Goal: Task Accomplishment & Management: Complete application form

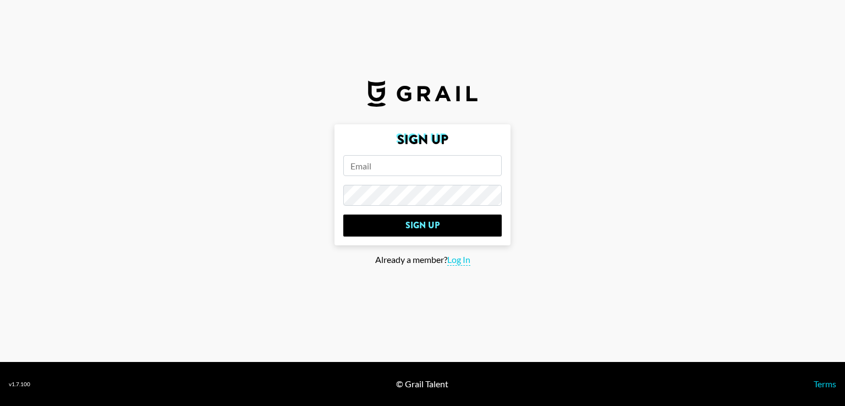
paste input "[PERSON_NAME][EMAIL_ADDRESS]"
type input "[PERSON_NAME][EMAIL_ADDRESS]"
click at [343, 215] on input "Sign Up" at bounding box center [422, 226] width 159 height 22
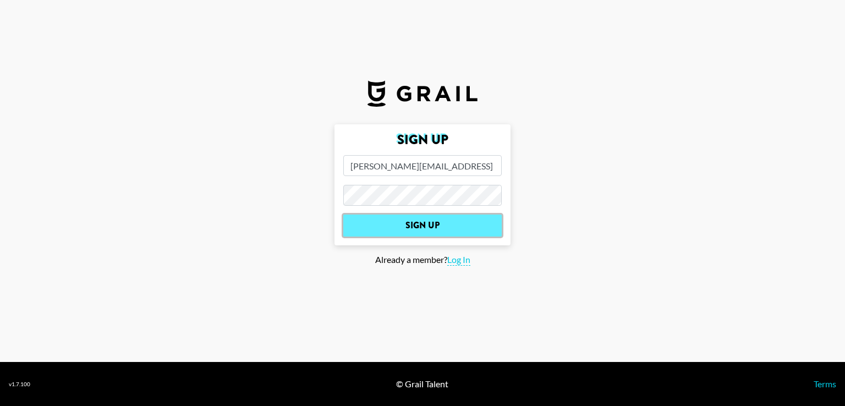
click at [414, 228] on input "Sign Up" at bounding box center [422, 226] width 159 height 22
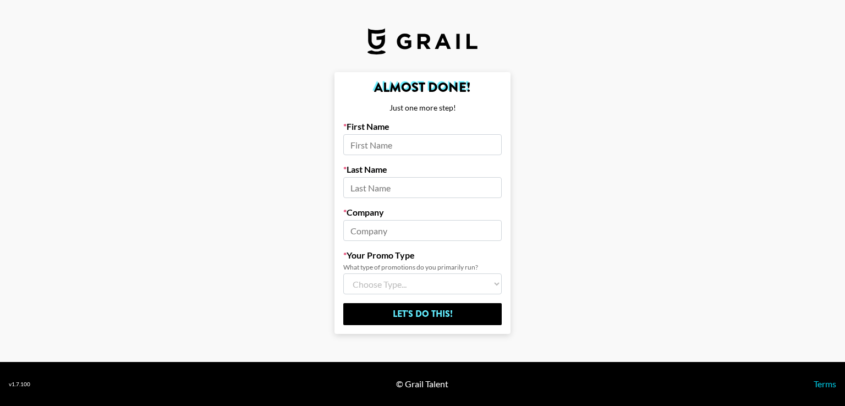
click at [356, 143] on input at bounding box center [422, 144] width 159 height 21
type input "[PERSON_NAME]"
click at [386, 189] on input at bounding box center [422, 187] width 159 height 21
type input "[PERSON_NAME]"
click at [397, 230] on input at bounding box center [422, 230] width 159 height 21
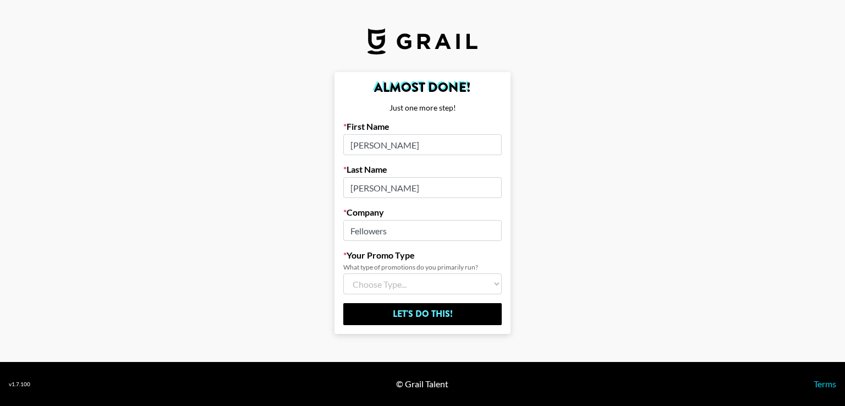
type input "Fellowers"
click at [395, 284] on select "Choose Type... Song Promos Brand Promos Both (I work at an Agency)" at bounding box center [422, 284] width 159 height 21
select select "Multi"
click at [343, 274] on select "Choose Type... Song Promos Brand Promos Both (I work at an Agency)" at bounding box center [422, 284] width 159 height 21
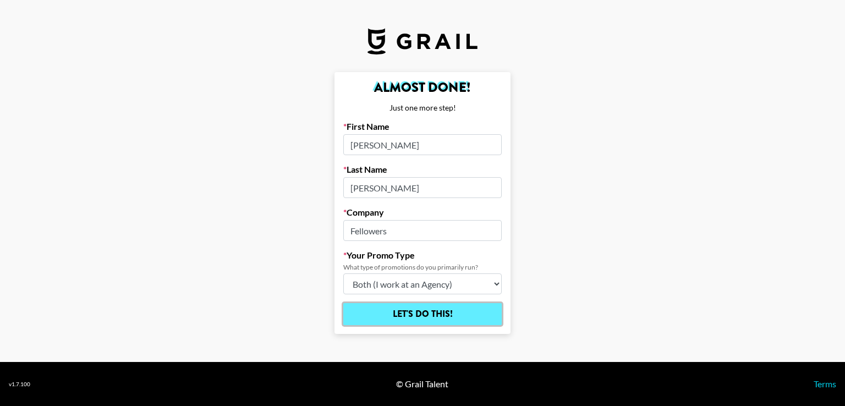
click at [449, 319] on input "Let's Do This!" at bounding box center [422, 314] width 159 height 22
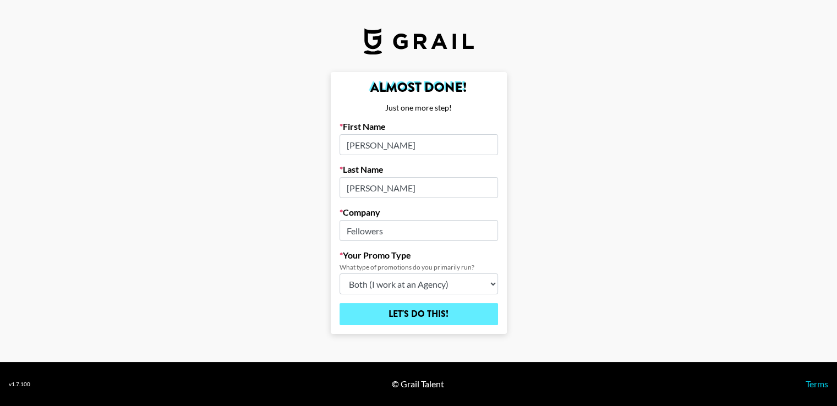
select select "Song"
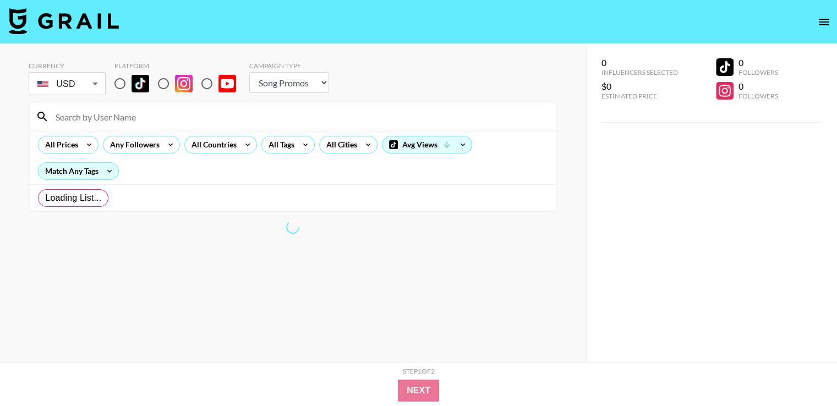
radio input "true"
select select "Brand"
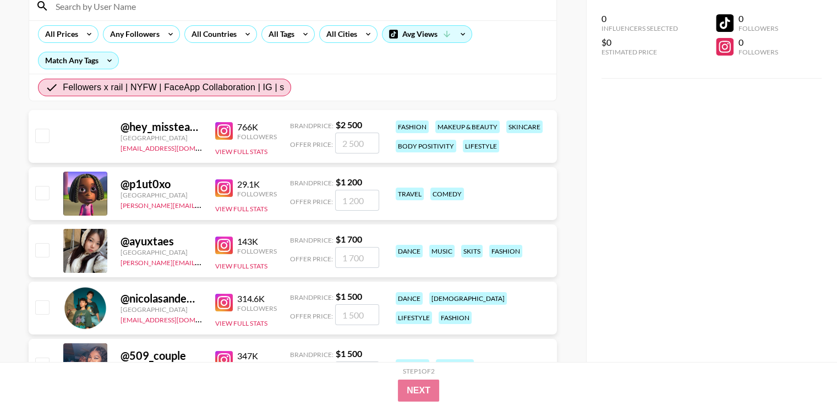
scroll to position [110, 0]
click at [228, 241] on img at bounding box center [224, 246] width 18 height 18
click at [239, 266] on button "View Full Stats" at bounding box center [241, 267] width 52 height 8
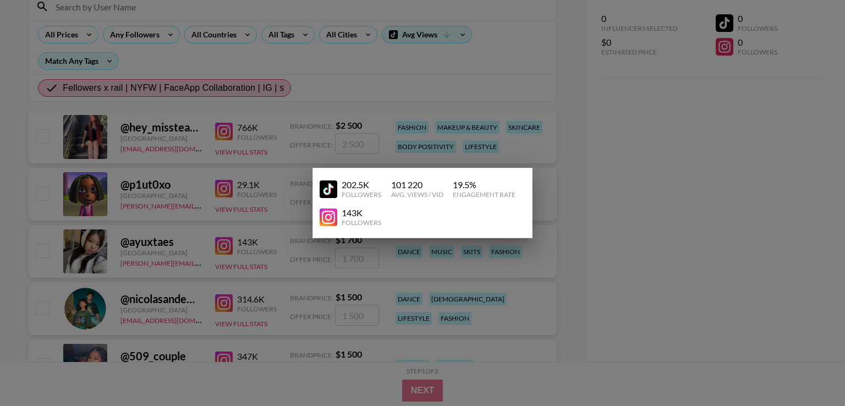
click at [376, 258] on div at bounding box center [422, 203] width 845 height 406
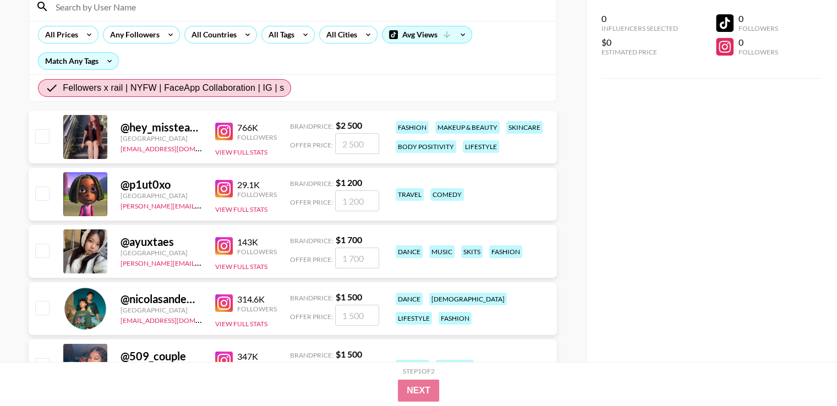
click at [39, 254] on input "checkbox" at bounding box center [41, 250] width 13 height 13
checkbox input "true"
type input "1700"
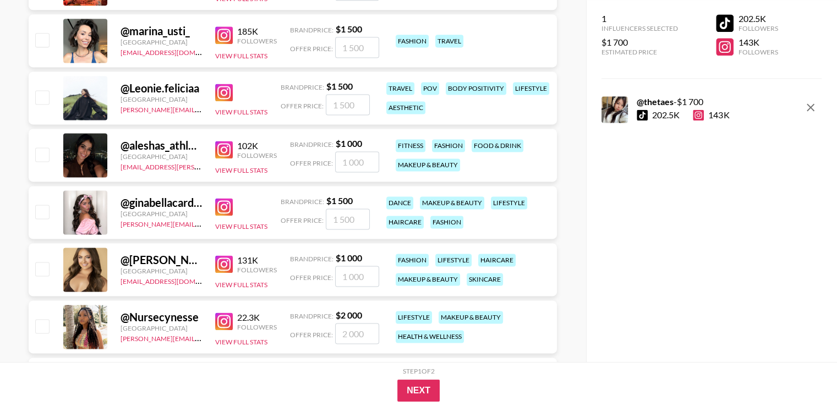
scroll to position [1541, 0]
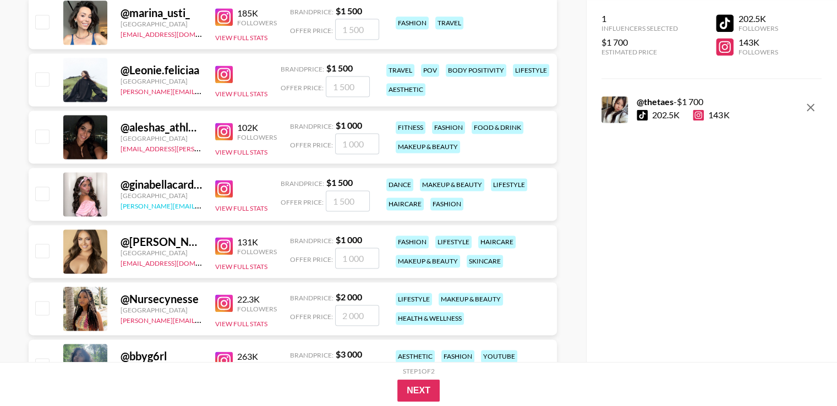
click at [143, 207] on link "[PERSON_NAME][EMAIL_ADDRESS][DOMAIN_NAME]" at bounding box center [202, 205] width 163 height 10
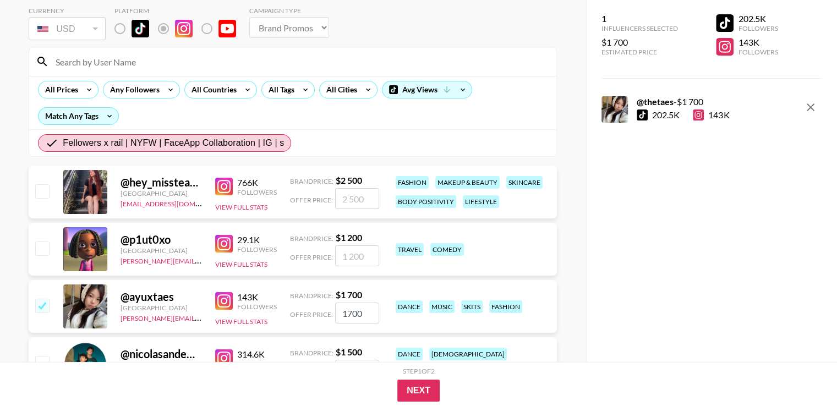
scroll to position [0, 0]
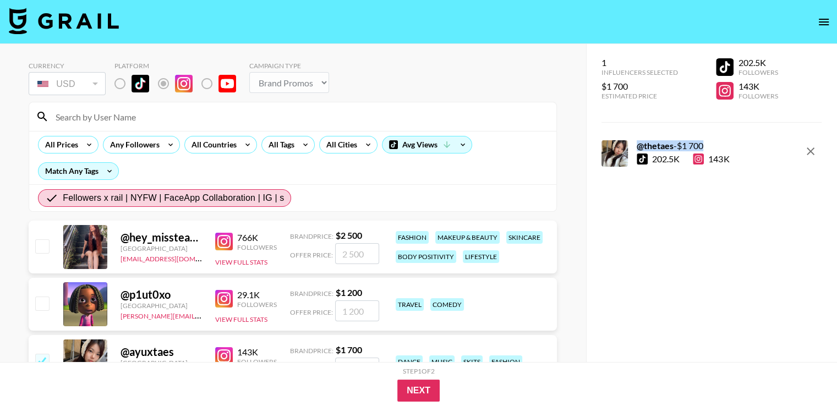
drag, startPoint x: 636, startPoint y: 143, endPoint x: 713, endPoint y: 148, distance: 76.6
click at [713, 148] on div "@ thetaes - $ 1 700 202.5K 143K" at bounding box center [666, 153] width 128 height 26
copy div "@ thetaes - $ 1 700"
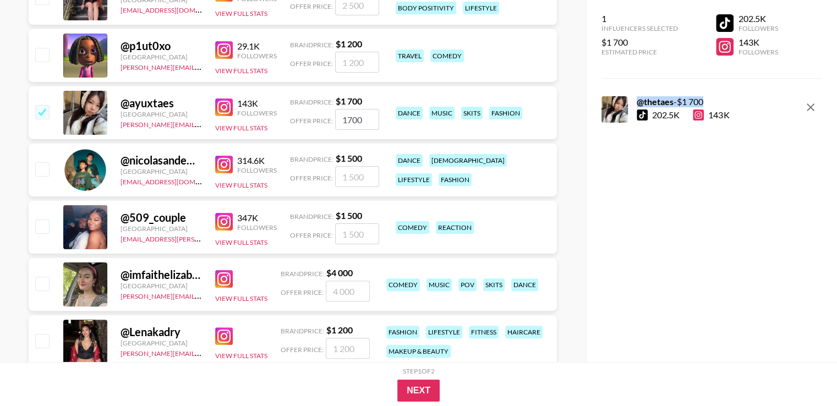
scroll to position [256, 0]
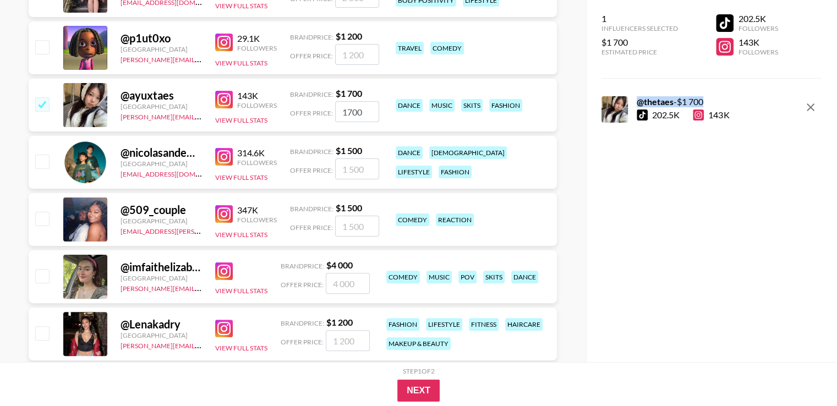
click at [44, 273] on input "checkbox" at bounding box center [41, 275] width 13 height 13
checkbox input "true"
type input "4000"
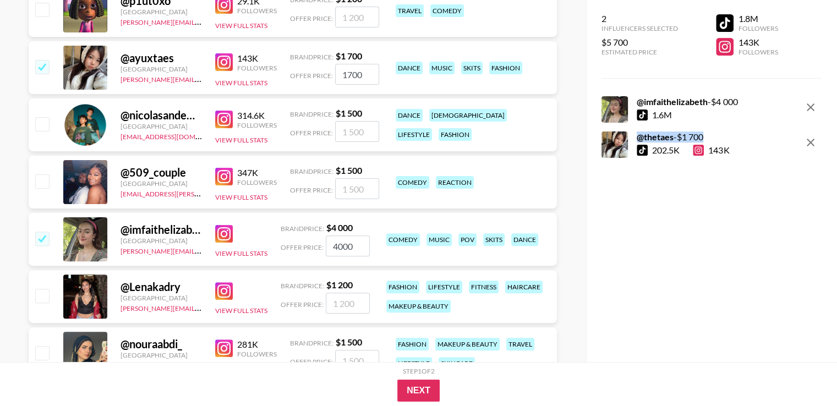
scroll to position [293, 0]
click at [220, 298] on img at bounding box center [224, 292] width 18 height 18
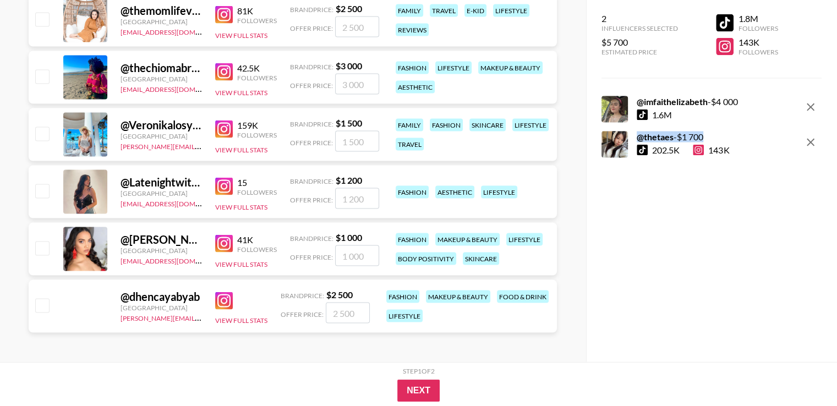
scroll to position [2174, 0]
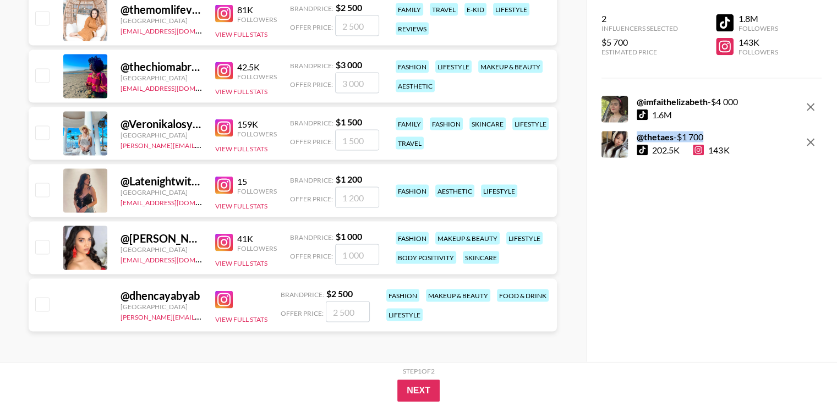
click at [227, 240] on img at bounding box center [224, 243] width 18 height 18
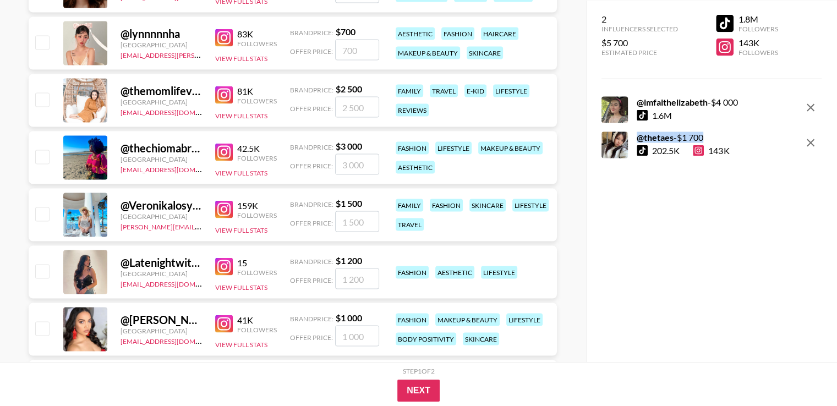
scroll to position [2100, 0]
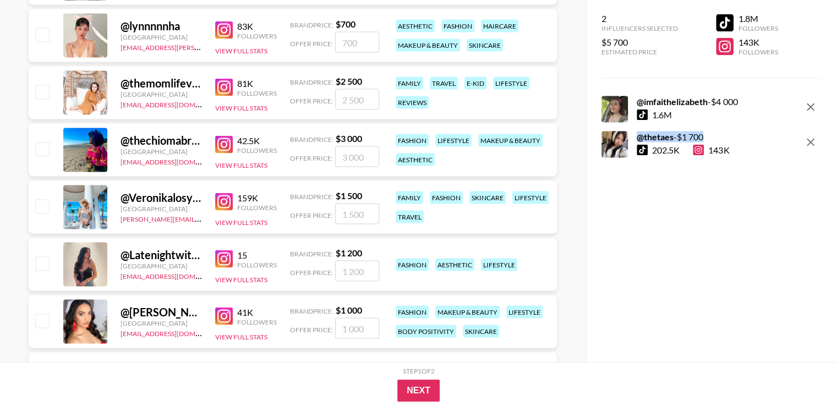
click at [221, 258] on img at bounding box center [224, 259] width 18 height 18
click at [39, 269] on input "checkbox" at bounding box center [41, 263] width 13 height 13
checkbox input "true"
type input "1200"
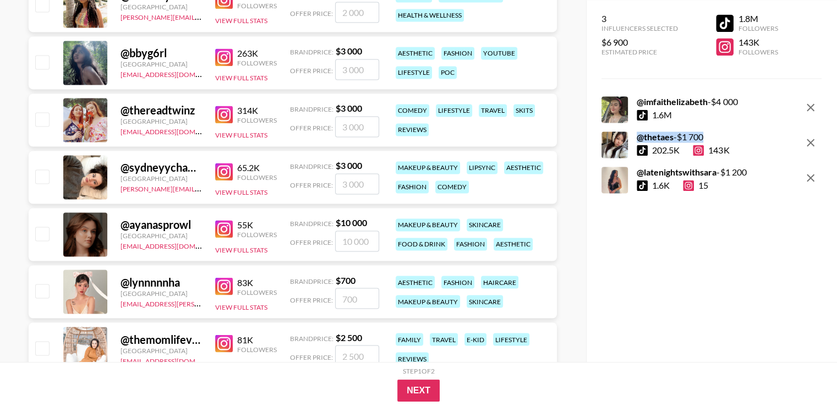
scroll to position [1844, 0]
click at [225, 170] on img at bounding box center [224, 172] width 18 height 18
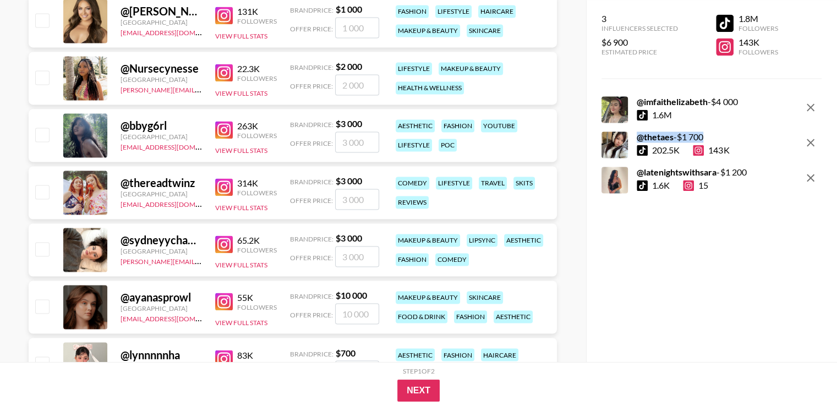
scroll to position [1734, 0]
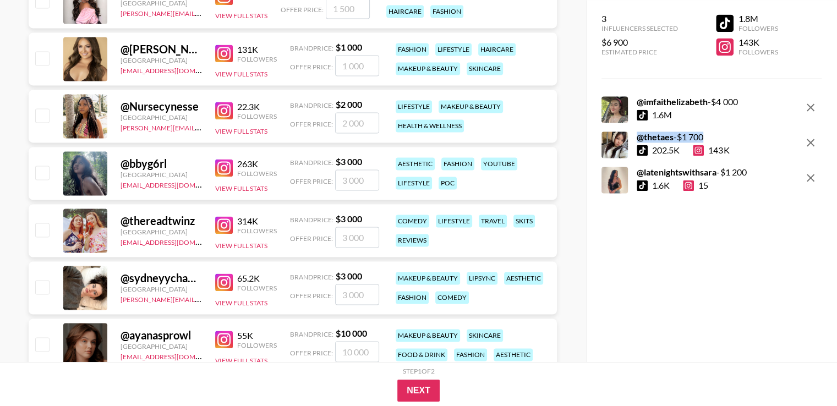
click at [223, 166] on img at bounding box center [224, 168] width 18 height 18
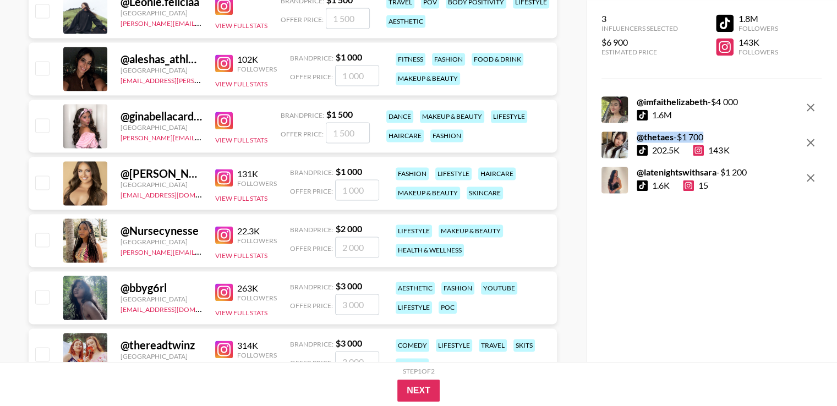
scroll to position [1624, 0]
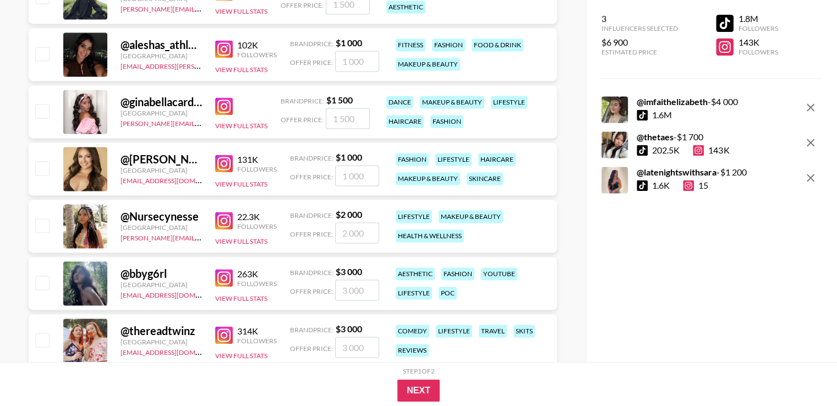
click at [51, 282] on div "@ bbyg6rl [GEOGRAPHIC_DATA] [EMAIL_ADDRESS][DOMAIN_NAME] 263K Followers View Fu…" at bounding box center [293, 283] width 528 height 53
click at [46, 280] on input "checkbox" at bounding box center [41, 282] width 13 height 13
checkbox input "true"
type input "3000"
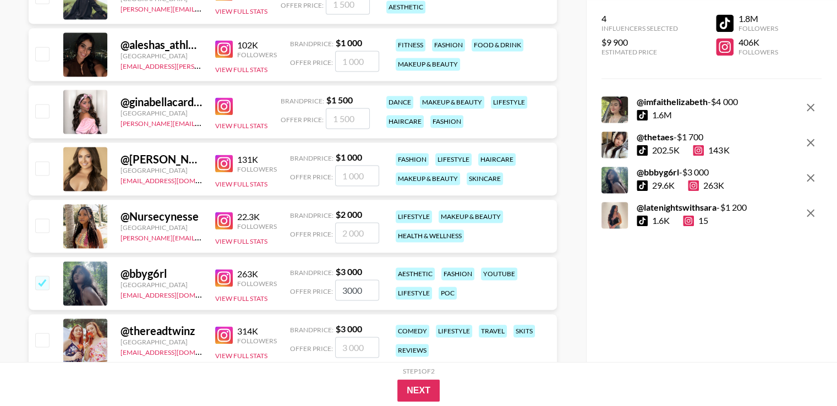
click at [360, 293] on input "3000" at bounding box center [357, 290] width 44 height 21
click at [363, 291] on input "3000" at bounding box center [357, 290] width 44 height 21
click at [220, 220] on img at bounding box center [224, 221] width 18 height 18
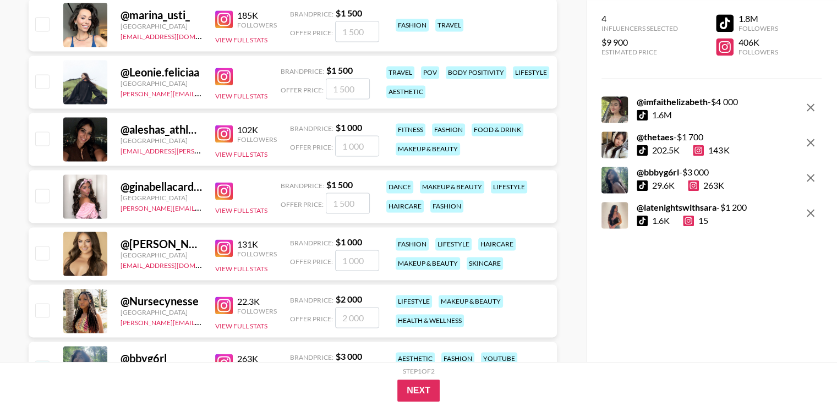
scroll to position [1550, 0]
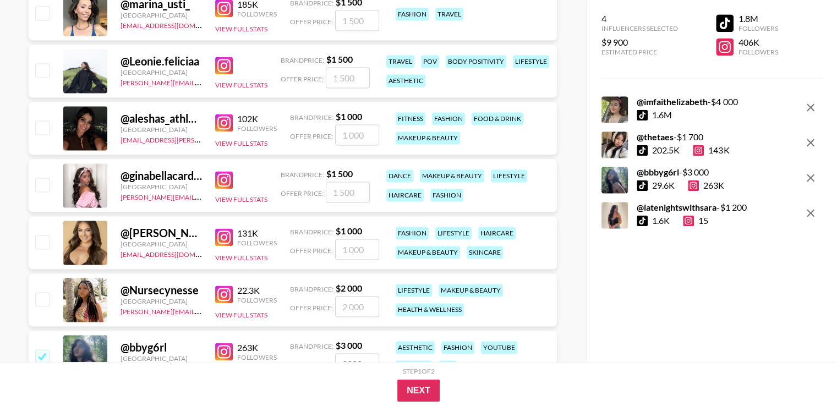
click at [225, 293] on img at bounding box center [224, 295] width 18 height 18
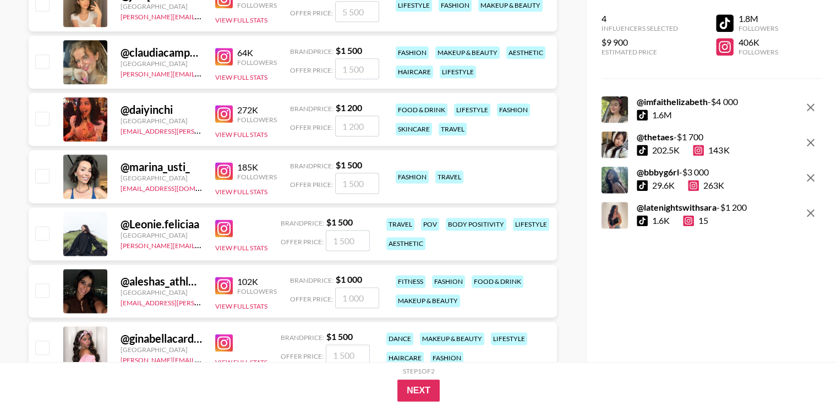
scroll to position [1367, 0]
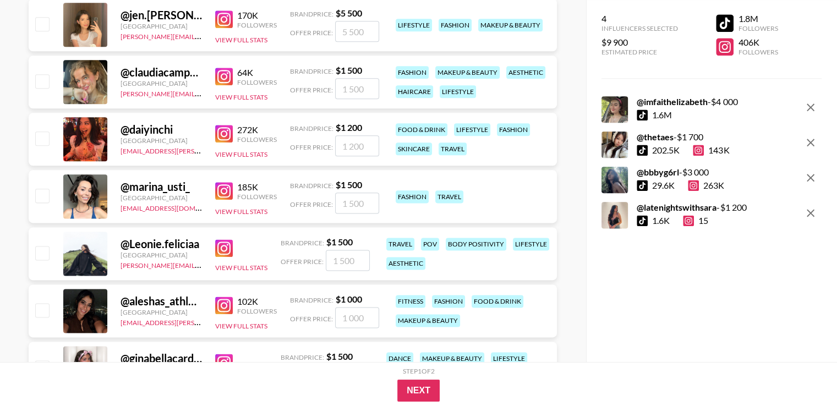
click at [226, 130] on img at bounding box center [224, 134] width 18 height 18
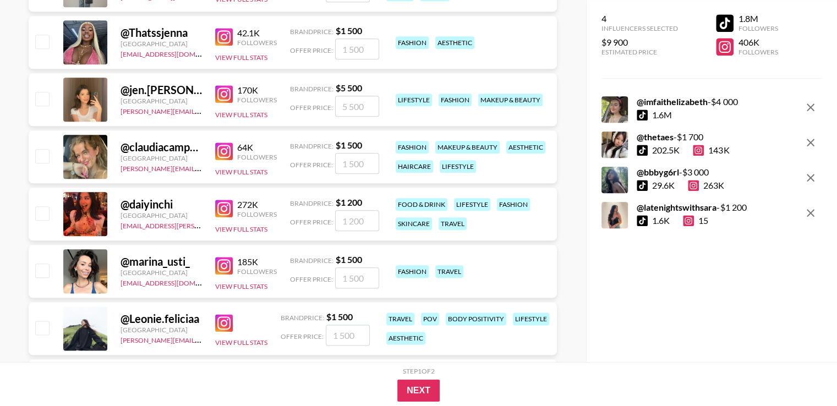
scroll to position [1293, 0]
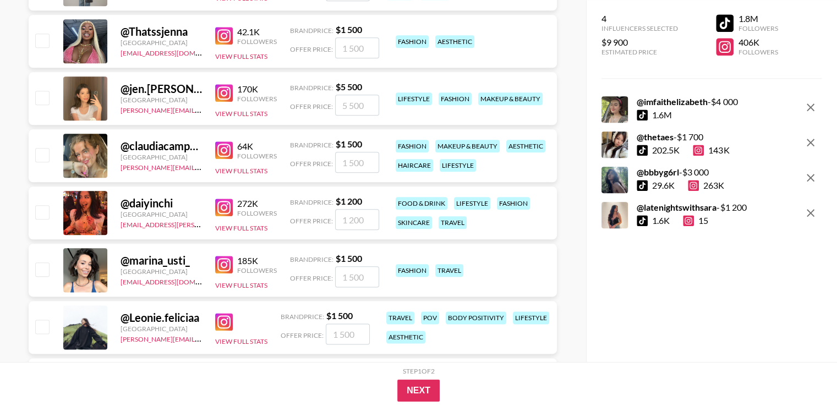
click at [812, 107] on icon "remove" at bounding box center [810, 107] width 13 height 13
checkbox input "false"
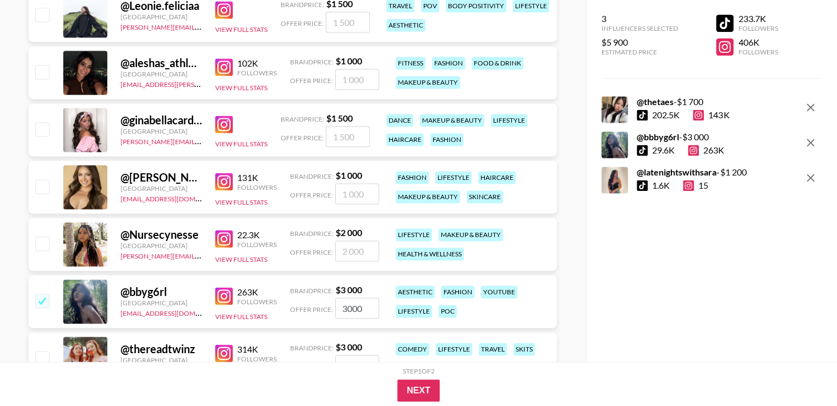
scroll to position [1624, 0]
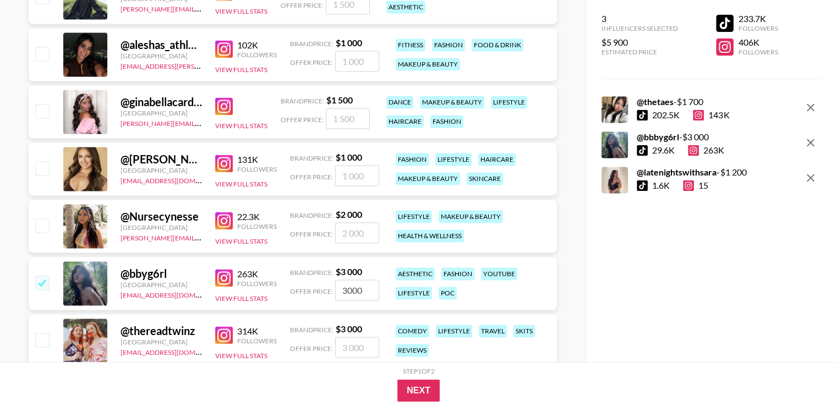
click at [227, 44] on img at bounding box center [224, 49] width 18 height 18
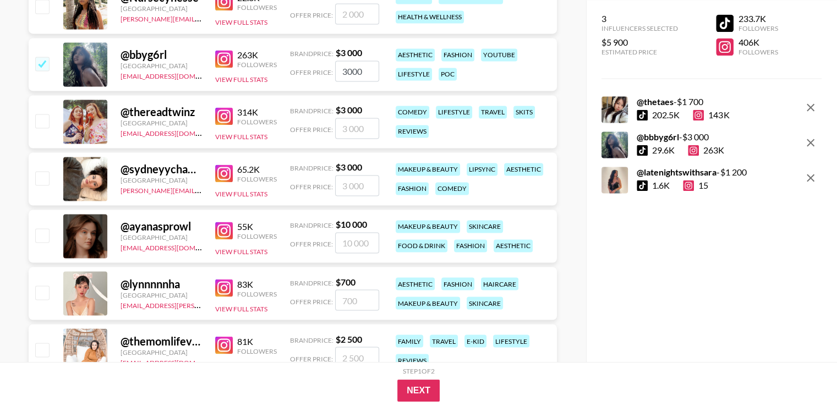
scroll to position [1844, 0]
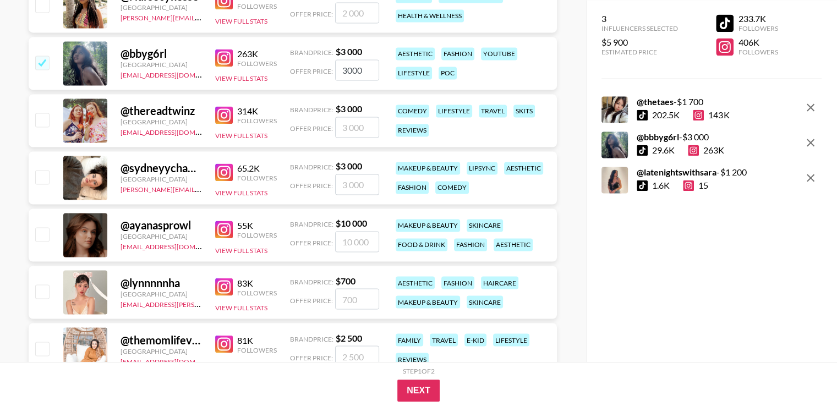
click at [248, 166] on div "65.2K" at bounding box center [257, 168] width 40 height 11
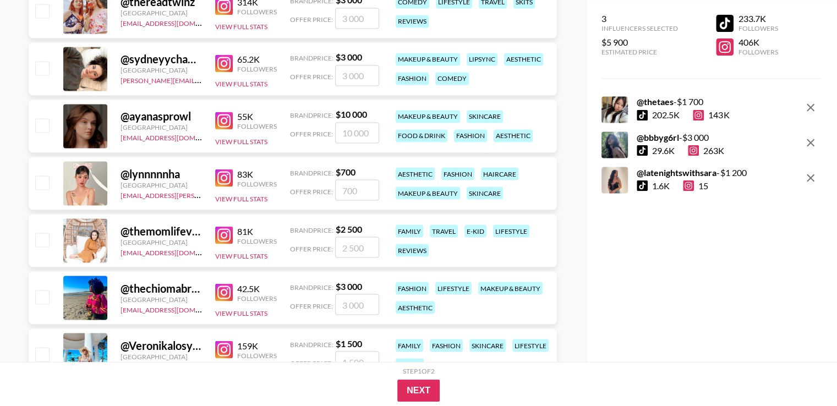
scroll to position [1954, 0]
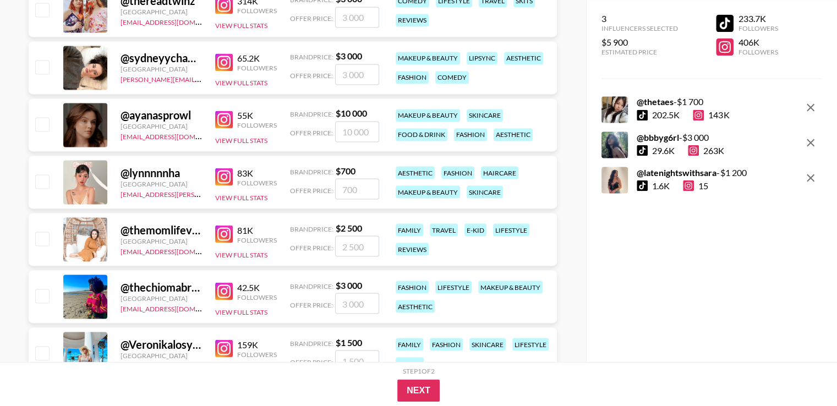
click at [228, 232] on img at bounding box center [224, 234] width 18 height 18
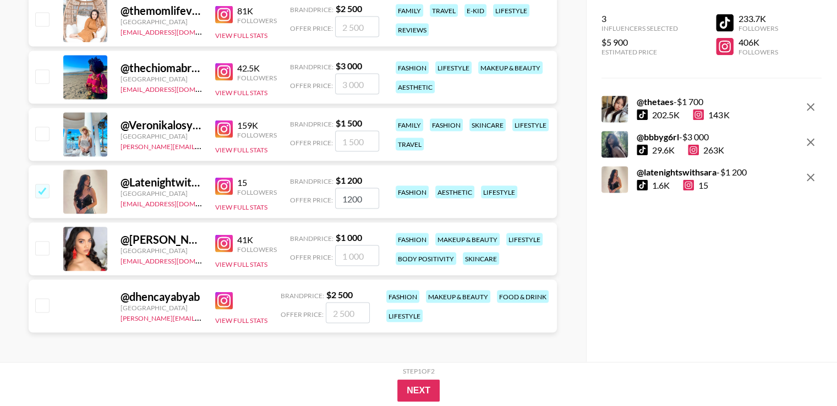
scroll to position [2174, 0]
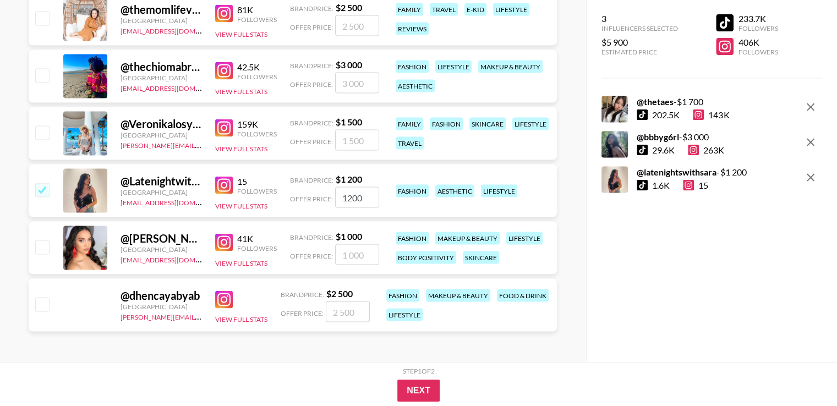
click at [222, 239] on img at bounding box center [224, 243] width 18 height 18
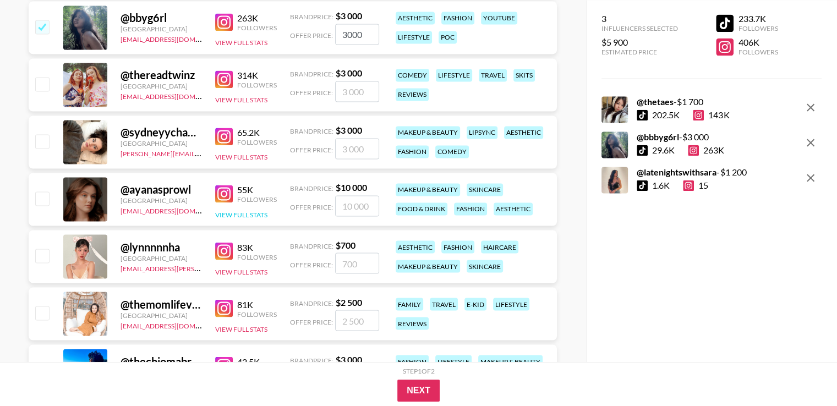
scroll to position [1880, 0]
click at [707, 321] on div "3 Influencers Selected $5 900 Estimated Price 233.7K Followers 406K Followers @…" at bounding box center [711, 181] width 251 height 362
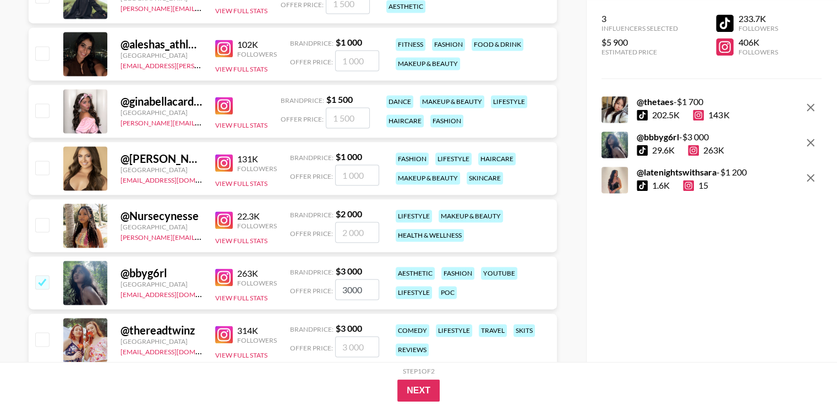
scroll to position [1624, 0]
click at [220, 112] on img at bounding box center [224, 106] width 18 height 18
click at [47, 108] on input "checkbox" at bounding box center [41, 110] width 13 height 13
checkbox input "true"
type input "1500"
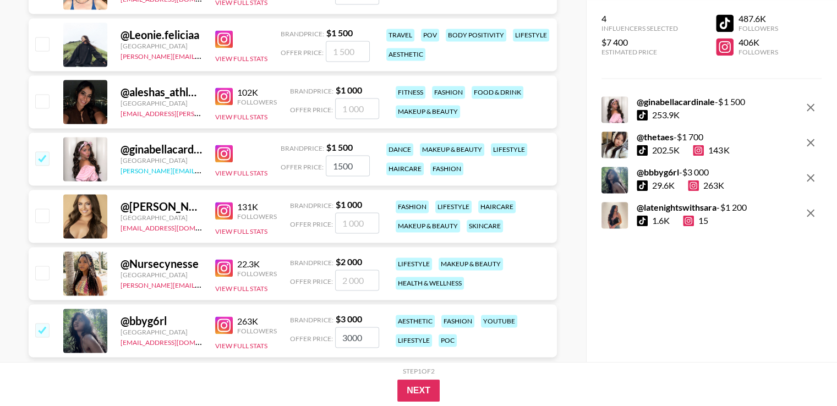
scroll to position [1550, 0]
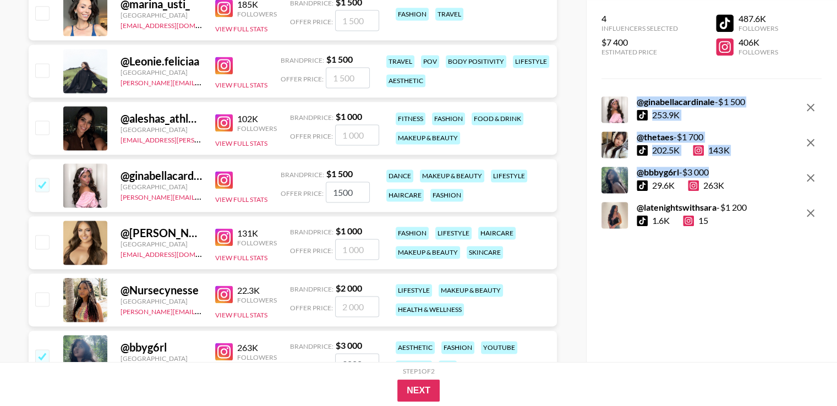
drag, startPoint x: 637, startPoint y: 100, endPoint x: 726, endPoint y: 166, distance: 110.8
click at [727, 165] on div "@ ginabellacardinale - $ 1 500 253.9K @ thetaes - $ 1 700 202.5K 143K @ bbbyg6r…" at bounding box center [712, 162] width 220 height 132
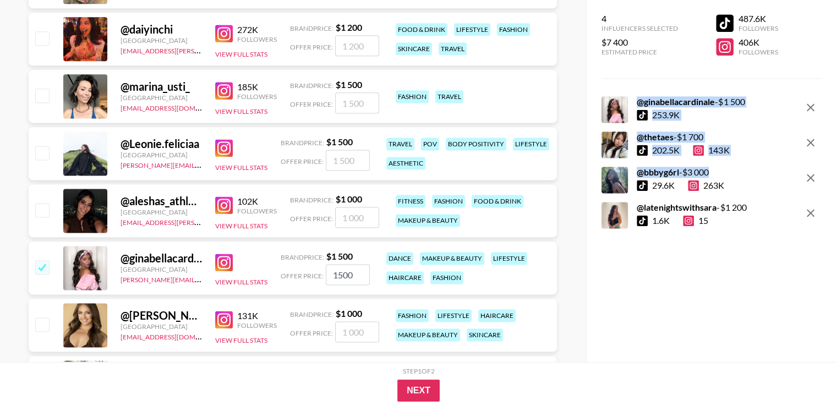
scroll to position [1477, 0]
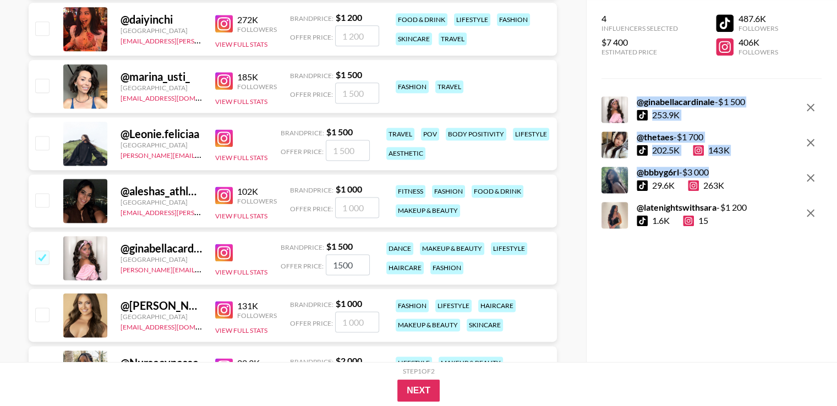
click at [226, 139] on img at bounding box center [224, 138] width 18 height 18
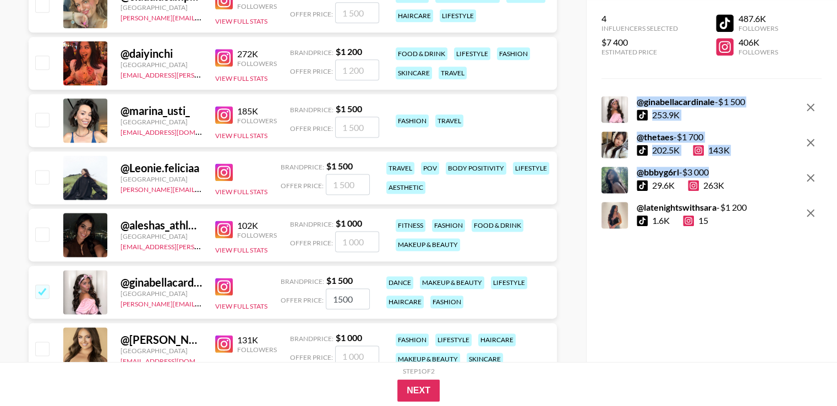
scroll to position [1440, 0]
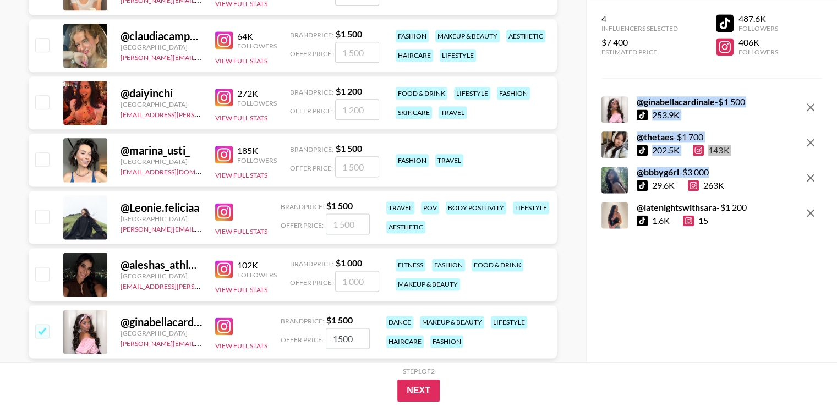
click at [707, 324] on div "4 Influencers Selected $7 400 Estimated Price 487.6K Followers 406K Followers @…" at bounding box center [711, 181] width 251 height 362
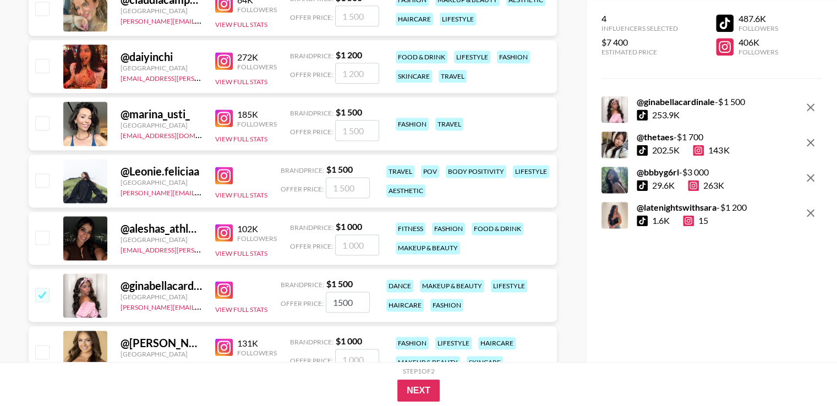
click at [47, 181] on input "checkbox" at bounding box center [41, 179] width 13 height 13
checkbox input "true"
type input "1500"
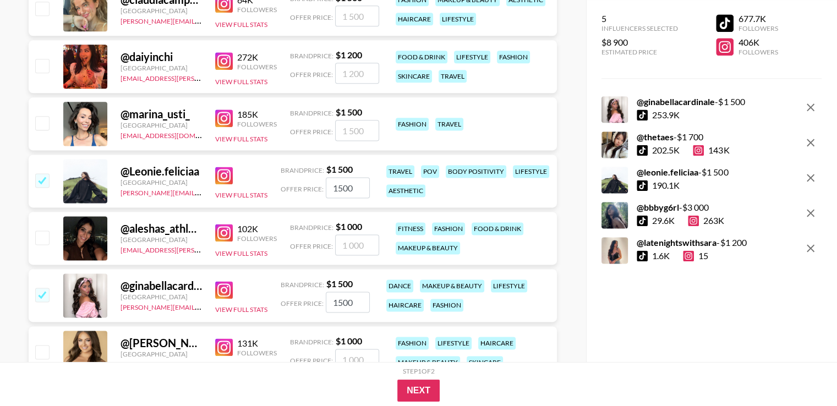
click at [222, 114] on img at bounding box center [224, 119] width 18 height 18
click at [32, 117] on div "@ marina_usti_ [GEOGRAPHIC_DATA] [EMAIL_ADDRESS][DOMAIN_NAME] 185K Followers Vi…" at bounding box center [293, 123] width 528 height 53
click at [37, 117] on input "checkbox" at bounding box center [41, 122] width 13 height 13
checkbox input "true"
type input "1500"
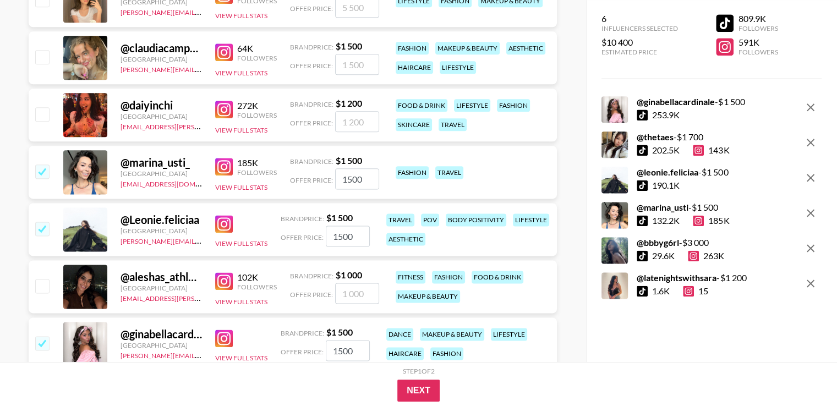
scroll to position [1367, 0]
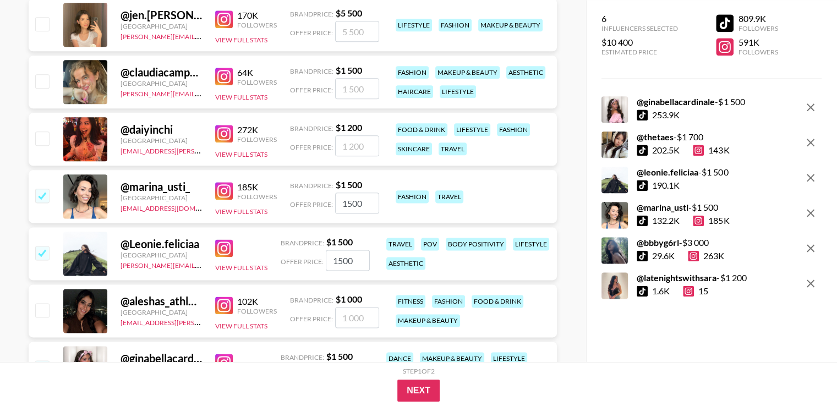
click at [227, 135] on img at bounding box center [224, 134] width 18 height 18
click at [42, 139] on input "checkbox" at bounding box center [41, 138] width 13 height 13
checkbox input "true"
type input "1200"
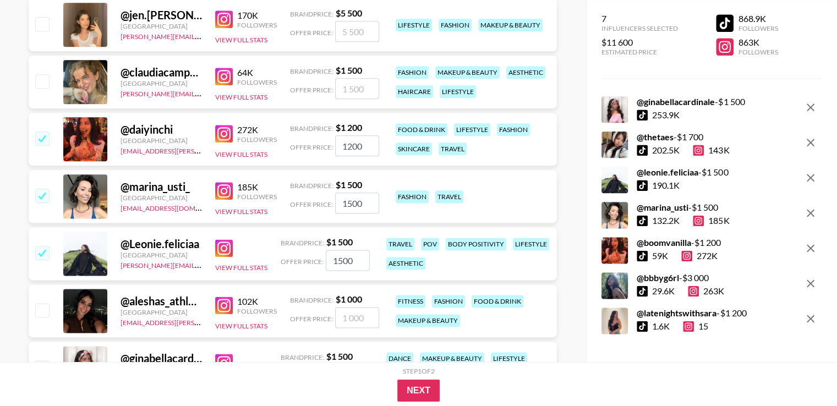
click at [41, 139] on input "checkbox" at bounding box center [41, 138] width 13 height 13
checkbox input "false"
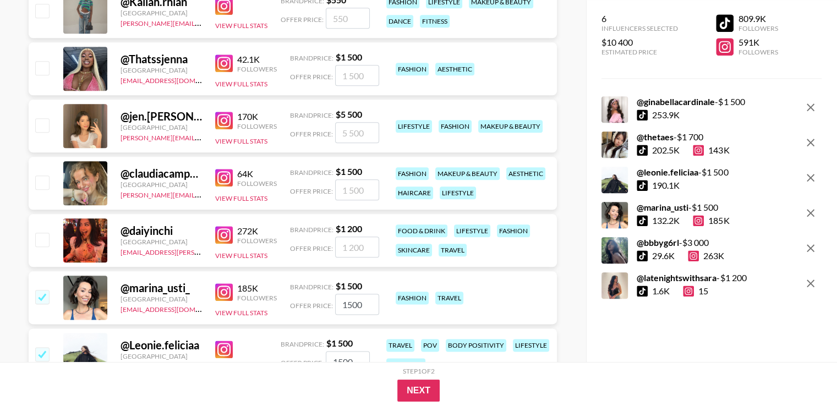
scroll to position [1257, 0]
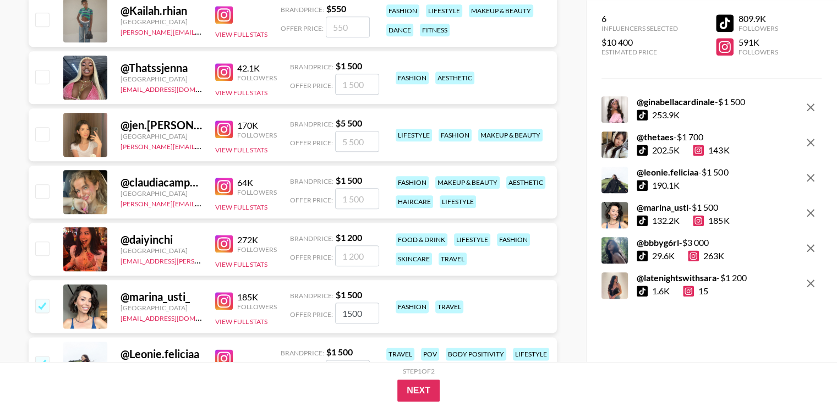
click at [48, 190] on input "checkbox" at bounding box center [41, 190] width 13 height 13
checkbox input "true"
type input "1500"
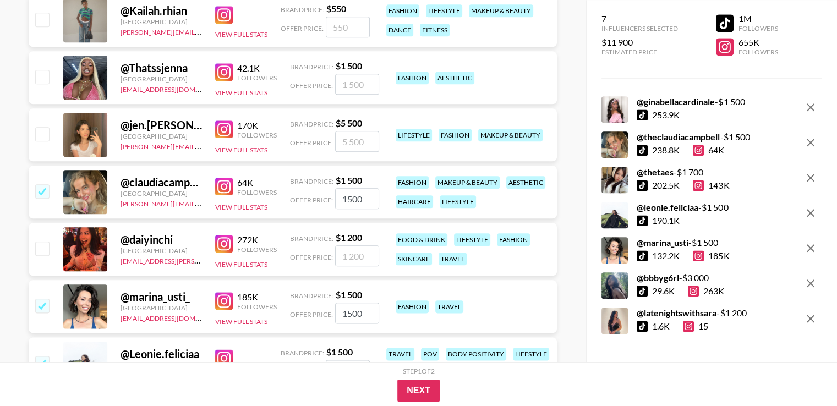
click at [233, 184] on link at bounding box center [226, 187] width 22 height 18
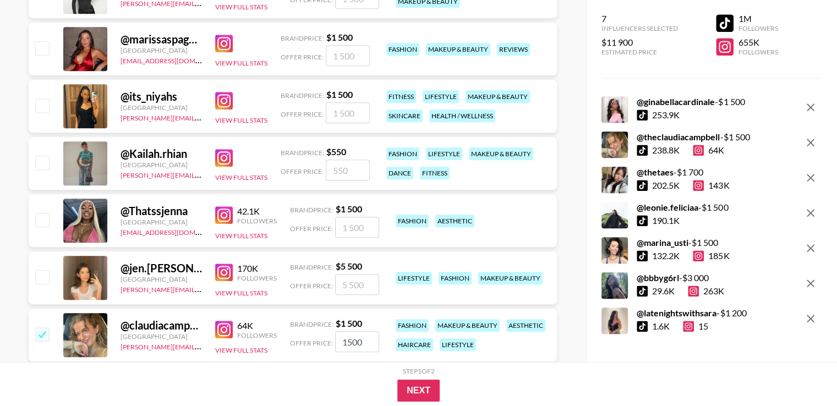
scroll to position [1147, 0]
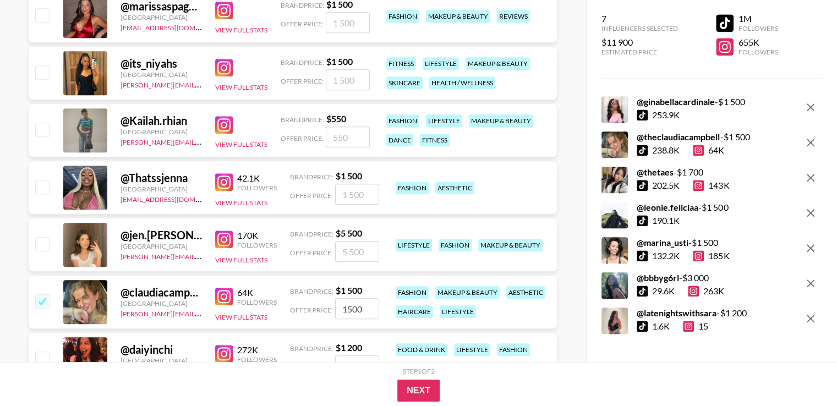
click at [222, 123] on img at bounding box center [224, 125] width 18 height 18
click at [218, 178] on img at bounding box center [224, 182] width 18 height 18
click at [46, 188] on input "checkbox" at bounding box center [41, 186] width 13 height 13
checkbox input "true"
type input "1500"
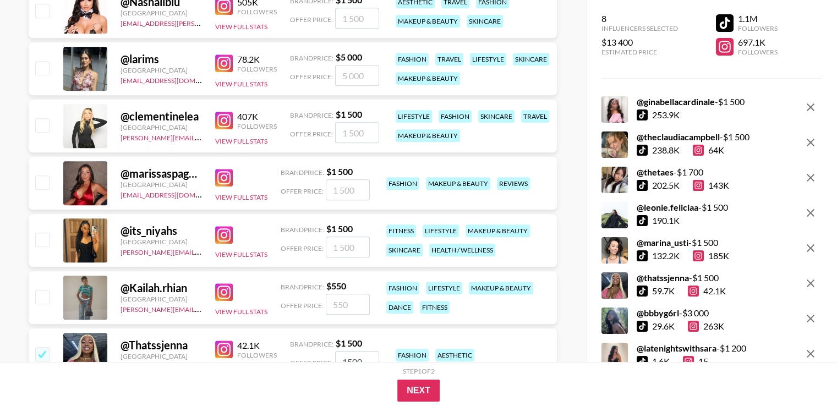
scroll to position [1000, 0]
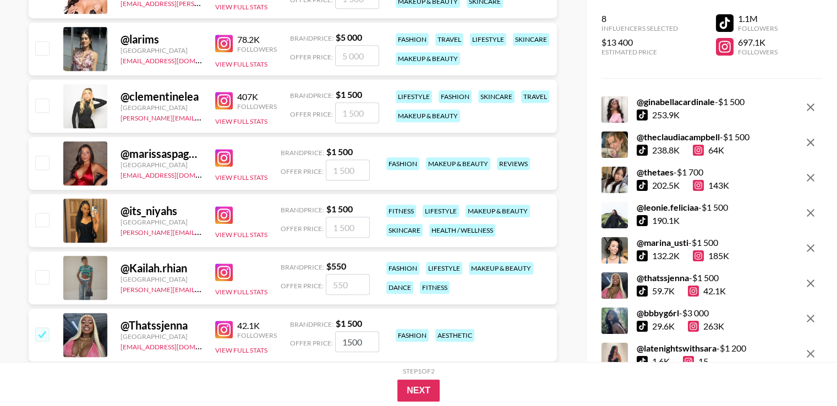
click at [78, 160] on div at bounding box center [85, 163] width 44 height 44
click at [229, 174] on button "View Full Stats" at bounding box center [241, 177] width 52 height 8
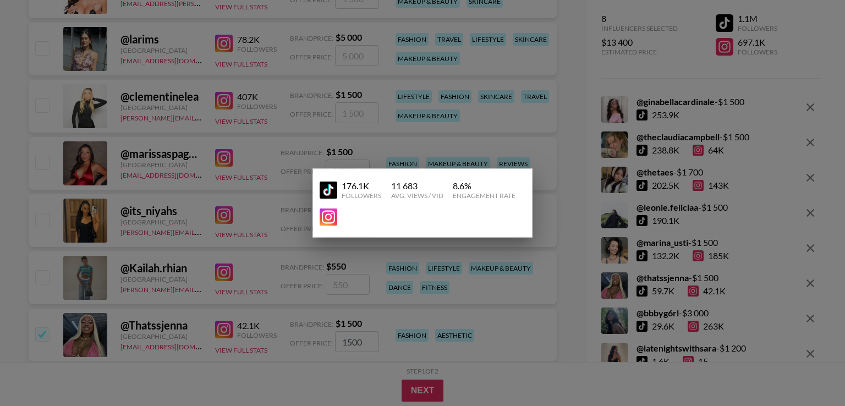
click at [167, 157] on div at bounding box center [422, 203] width 845 height 406
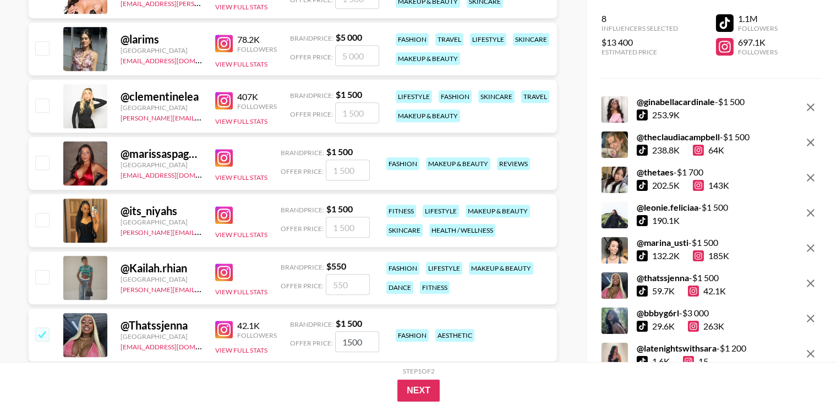
click at [218, 156] on img at bounding box center [224, 158] width 18 height 18
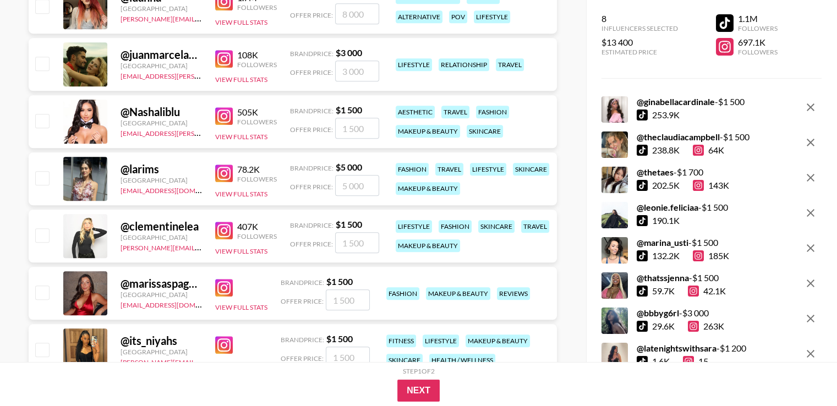
scroll to position [889, 0]
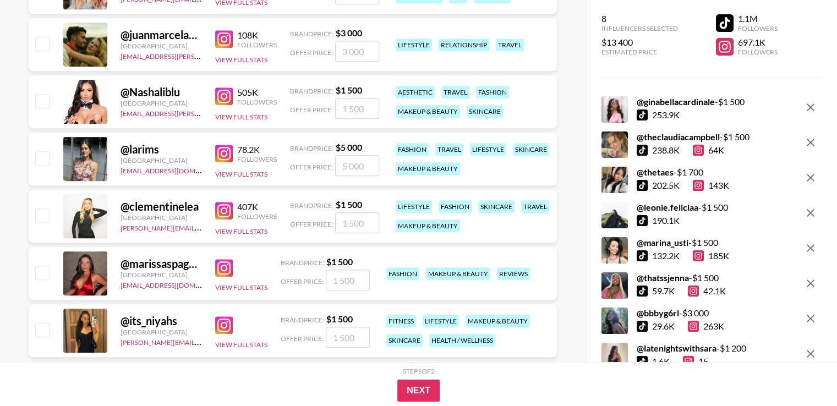
click at [226, 271] on img at bounding box center [224, 268] width 18 height 18
click at [42, 266] on input "checkbox" at bounding box center [41, 272] width 13 height 13
checkbox input "true"
type input "1500"
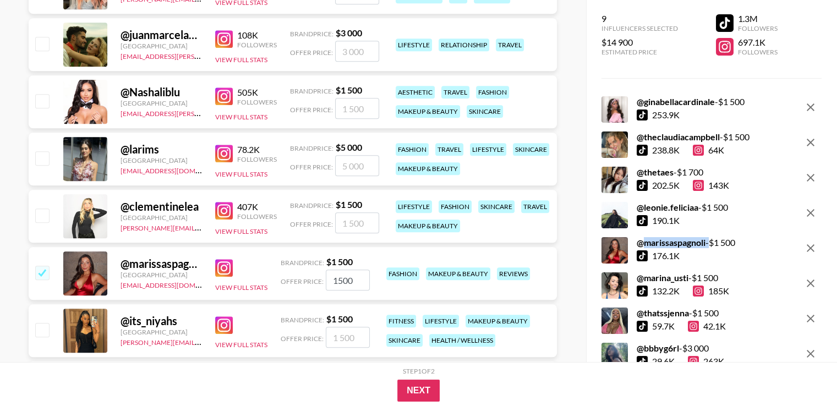
drag, startPoint x: 640, startPoint y: 243, endPoint x: 704, endPoint y: 247, distance: 65.1
click at [704, 247] on div "@ marissaspagnoli - $ 1 500" at bounding box center [686, 242] width 99 height 11
drag, startPoint x: 243, startPoint y: 225, endPoint x: 235, endPoint y: 219, distance: 10.1
click at [235, 219] on div "407K Followers View Full Stats" at bounding box center [246, 216] width 62 height 39
click at [166, 202] on div "@ clementinelea" at bounding box center [161, 207] width 81 height 14
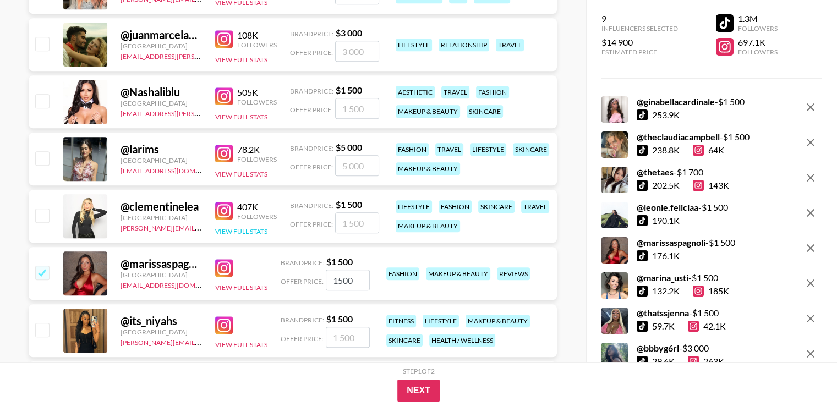
click at [228, 229] on button "View Full Stats" at bounding box center [241, 231] width 52 height 8
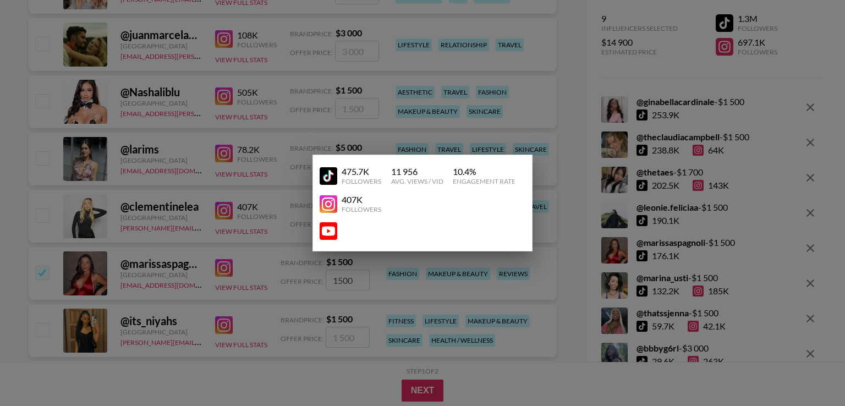
click at [196, 201] on div at bounding box center [422, 203] width 845 height 406
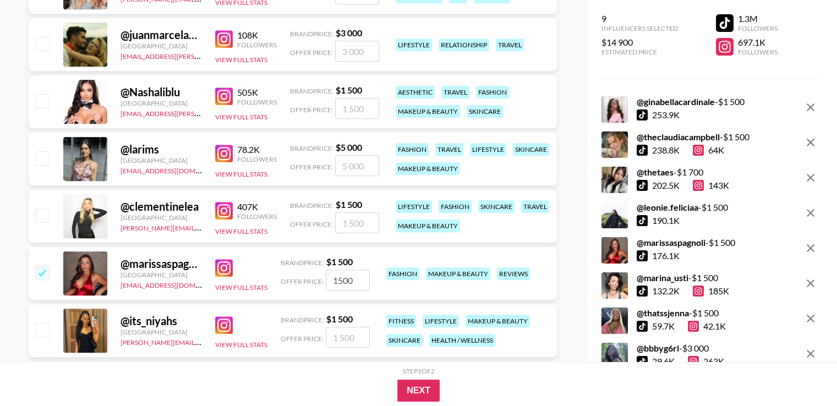
drag, startPoint x: 202, startPoint y: 205, endPoint x: 217, endPoint y: 207, distance: 15.0
click at [204, 206] on div "@ clementinelea [GEOGRAPHIC_DATA] [PERSON_NAME][EMAIL_ADDRESS][DOMAIN_NAME] 407…" at bounding box center [293, 216] width 528 height 53
click at [220, 207] on img at bounding box center [224, 211] width 18 height 18
click at [42, 212] on input "checkbox" at bounding box center [41, 215] width 13 height 13
checkbox input "true"
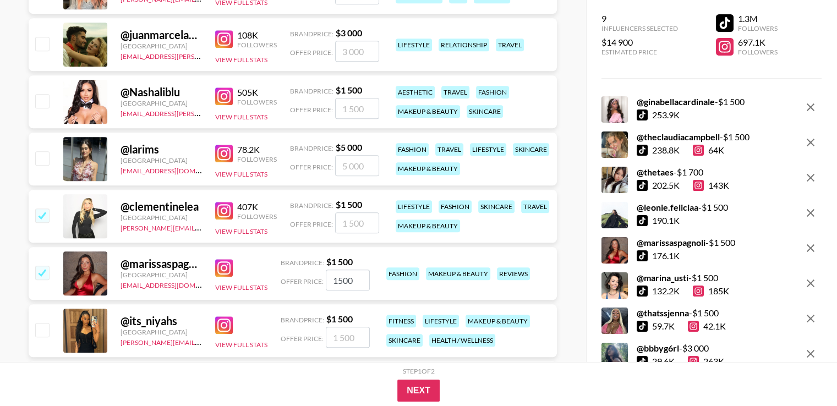
type input "1500"
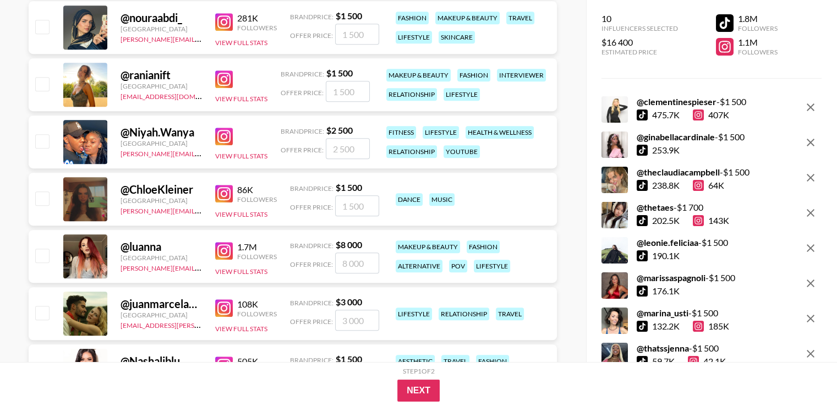
scroll to position [633, 0]
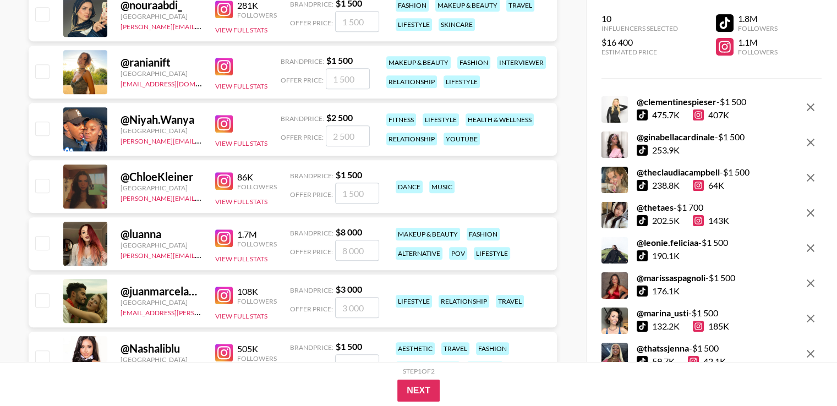
click at [226, 183] on img at bounding box center [224, 181] width 18 height 18
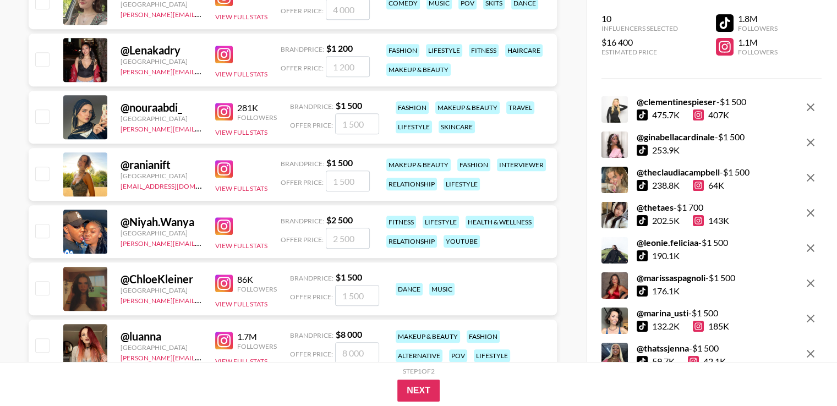
scroll to position [559, 0]
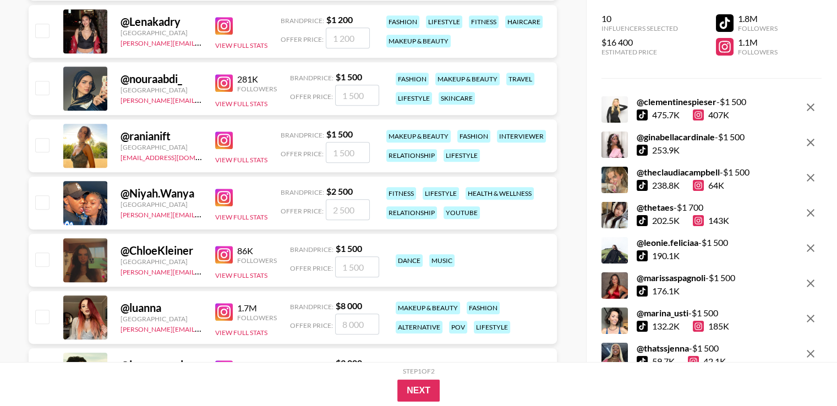
click at [218, 138] on img at bounding box center [224, 141] width 18 height 18
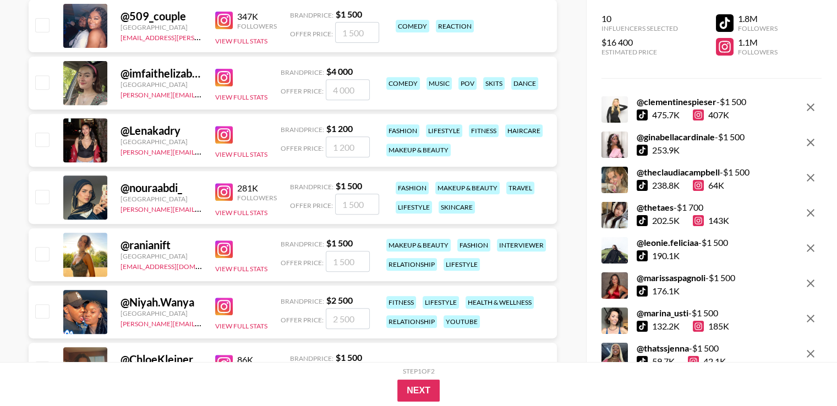
scroll to position [449, 0]
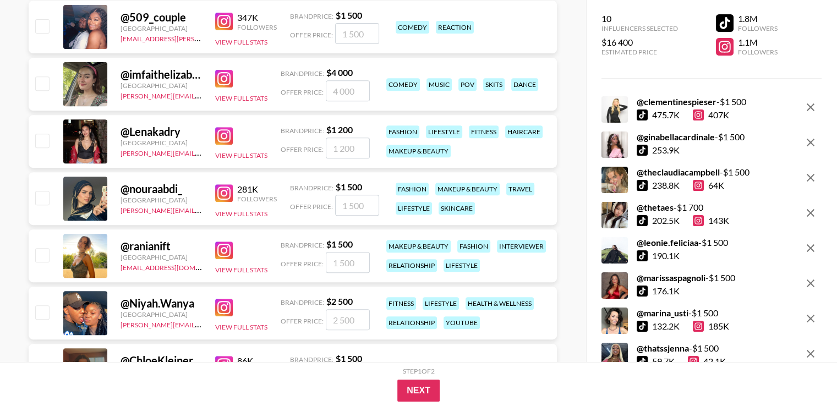
click at [222, 190] on img at bounding box center [224, 193] width 18 height 18
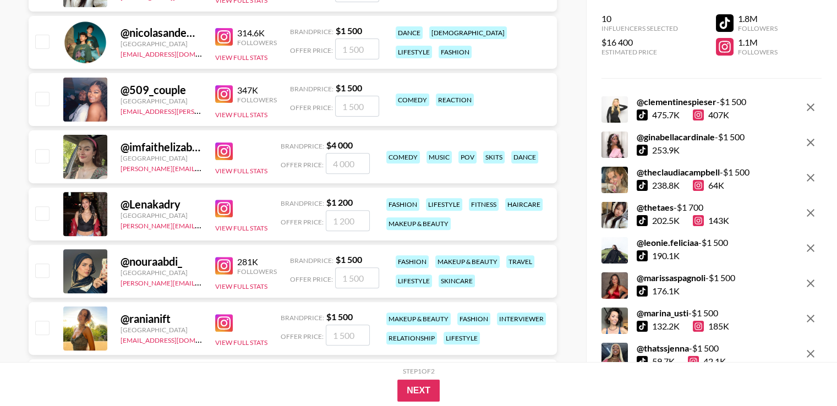
scroll to position [376, 0]
click at [226, 207] on img at bounding box center [224, 209] width 18 height 18
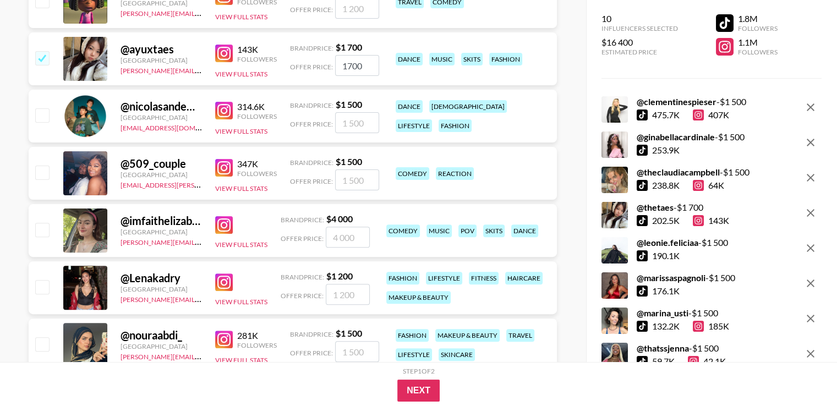
scroll to position [339, 0]
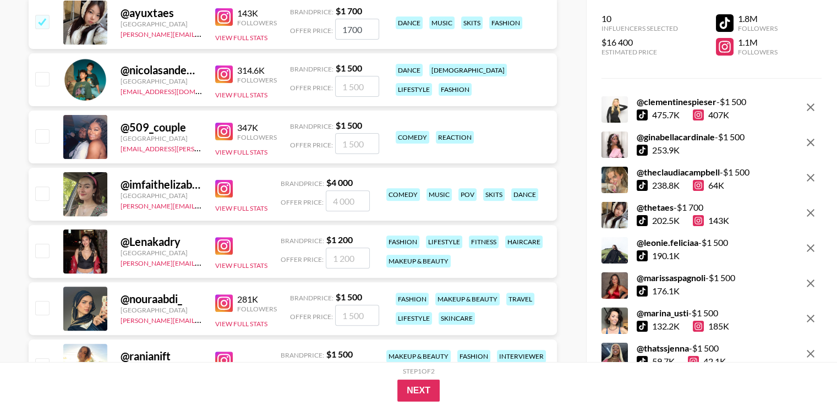
click at [222, 129] on img at bounding box center [224, 132] width 18 height 18
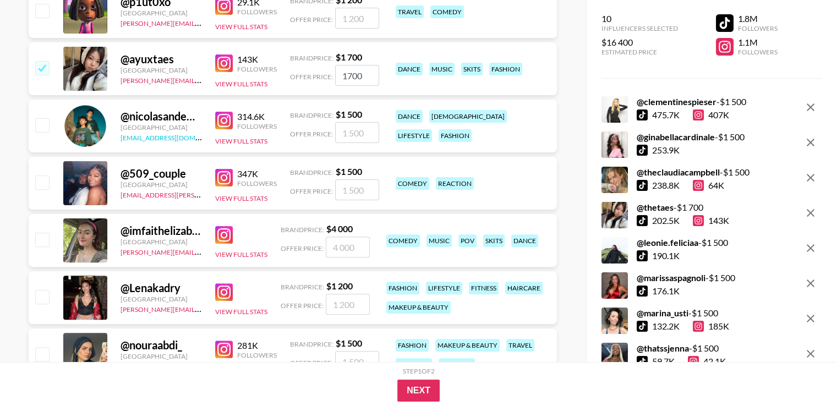
scroll to position [266, 0]
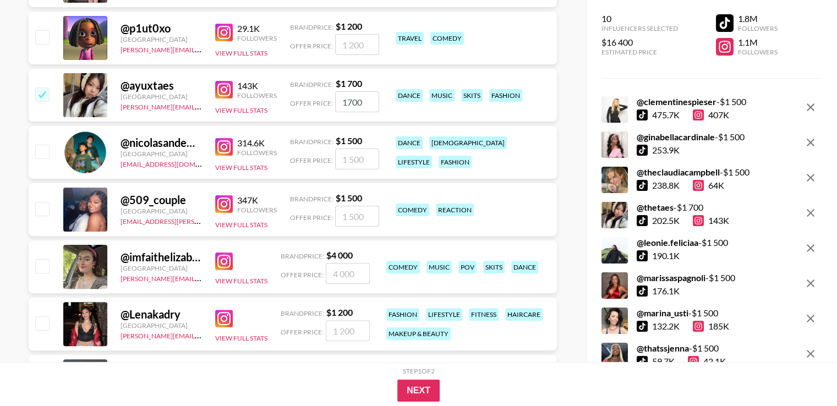
click at [226, 144] on img at bounding box center [224, 147] width 18 height 18
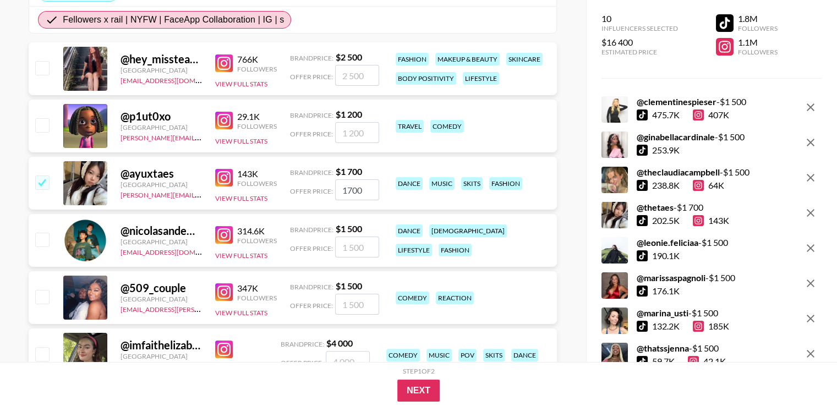
scroll to position [156, 0]
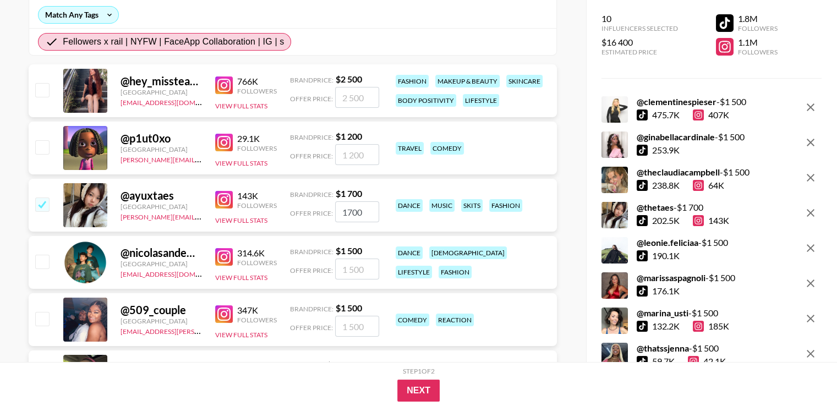
click at [214, 146] on div "@ p1ut0xo [GEOGRAPHIC_DATA] [PERSON_NAME][EMAIL_ADDRESS][PERSON_NAME][DOMAIN_NA…" at bounding box center [293, 148] width 528 height 53
click at [216, 144] on img at bounding box center [224, 143] width 18 height 18
click at [229, 79] on img at bounding box center [224, 86] width 18 height 18
drag, startPoint x: 702, startPoint y: 276, endPoint x: 625, endPoint y: 278, distance: 77.1
click at [625, 278] on div "@ marissaspagnoli - $ 1 500 176.1K" at bounding box center [669, 285] width 134 height 26
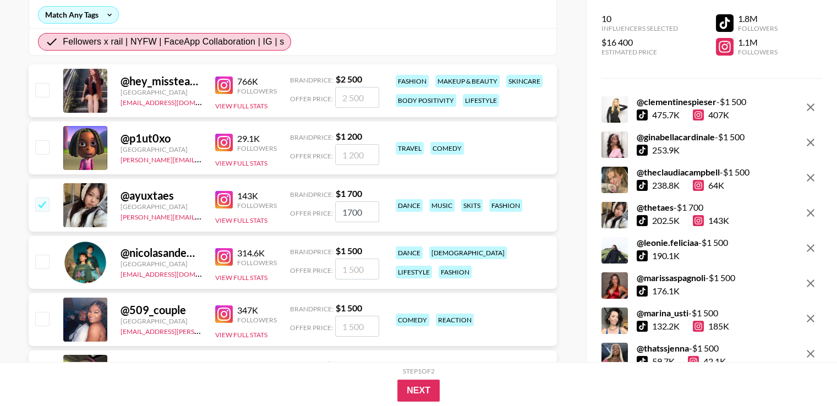
click at [716, 299] on div "@ clementinespieser - $ 1 500 475.7K 407K @ ginabellacardinale - $ 1 500 253.9K…" at bounding box center [712, 263] width 220 height 335
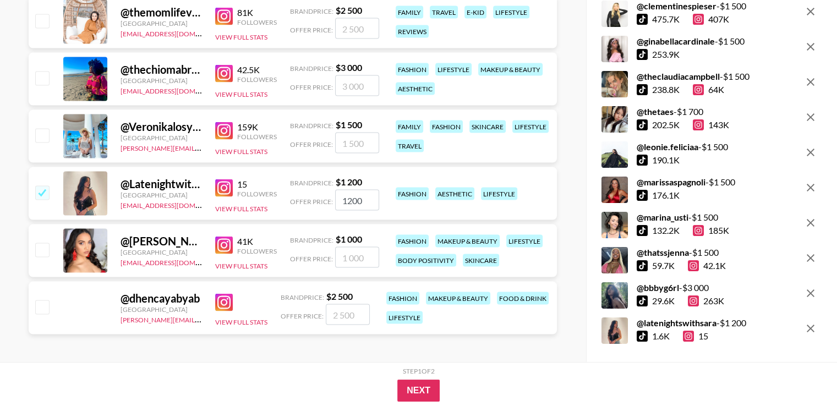
scroll to position [2138, 0]
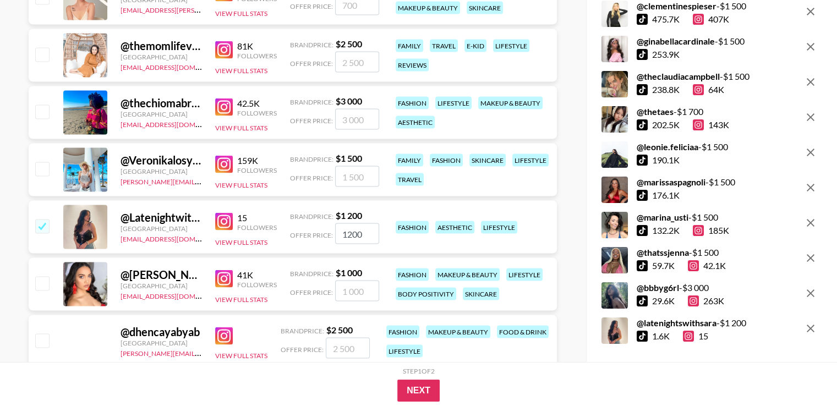
click at [222, 328] on img at bounding box center [224, 336] width 18 height 18
drag, startPoint x: 702, startPoint y: 183, endPoint x: 638, endPoint y: 185, distance: 63.3
click at [638, 185] on strong "@ marissaspagnoli" at bounding box center [671, 182] width 69 height 10
copy strong "marissaspagnoli"
drag, startPoint x: 675, startPoint y: 288, endPoint x: 641, endPoint y: 289, distance: 34.7
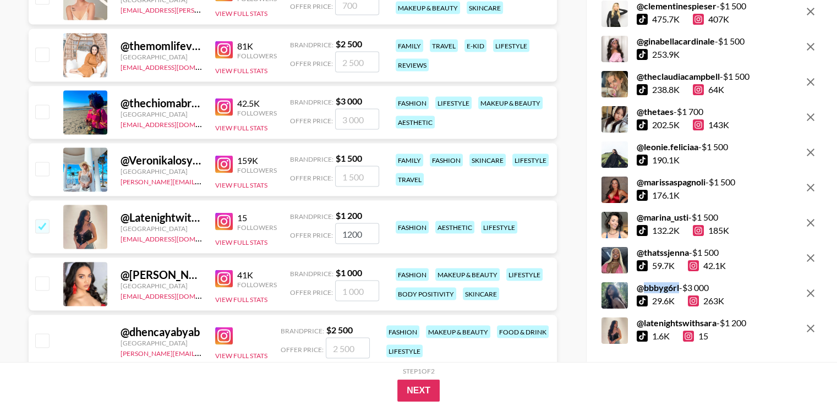
click at [641, 289] on div "@ bbbyg6rl - $ 3 000" at bounding box center [681, 288] width 88 height 11
copy strong "bbbyg6rl"
click at [677, 280] on div "@ clementinespieser - $ 1 500 475.7K 407K @ ginabellacardinale - $ 1 500 253.9K…" at bounding box center [712, 172] width 220 height 343
drag, startPoint x: 675, startPoint y: 284, endPoint x: 626, endPoint y: 289, distance: 49.2
click at [626, 289] on div "@ bbbyg6rl - $ 3 000 29.6K 263K" at bounding box center [663, 296] width 123 height 26
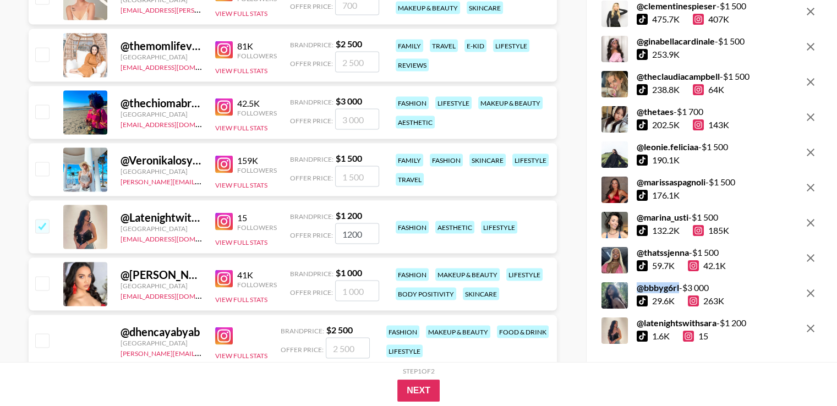
copy div "@ bbbyg6rl"
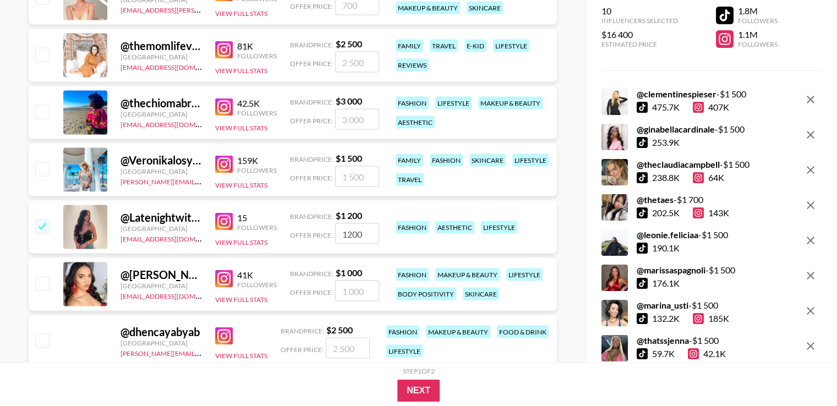
scroll to position [0, 0]
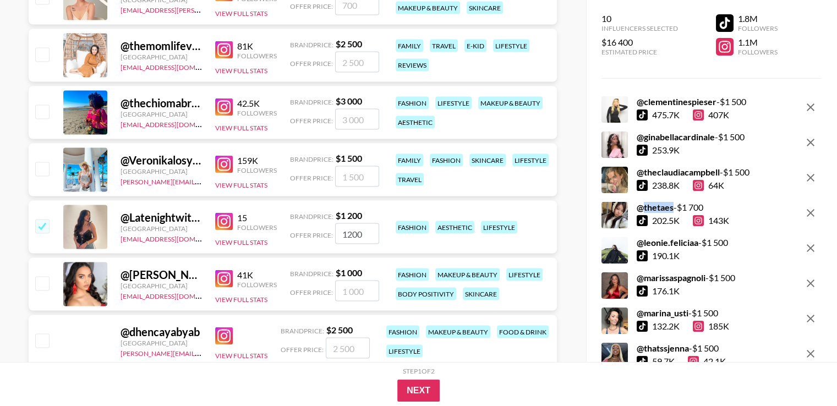
drag, startPoint x: 668, startPoint y: 207, endPoint x: 641, endPoint y: 209, distance: 27.6
click at [641, 209] on strong "@ thetaes" at bounding box center [655, 207] width 37 height 10
copy strong "thetaes"
drag, startPoint x: 712, startPoint y: 137, endPoint x: 644, endPoint y: 141, distance: 67.8
click at [643, 141] on div "@ ginabellacardinale - $ 1 500" at bounding box center [691, 137] width 108 height 11
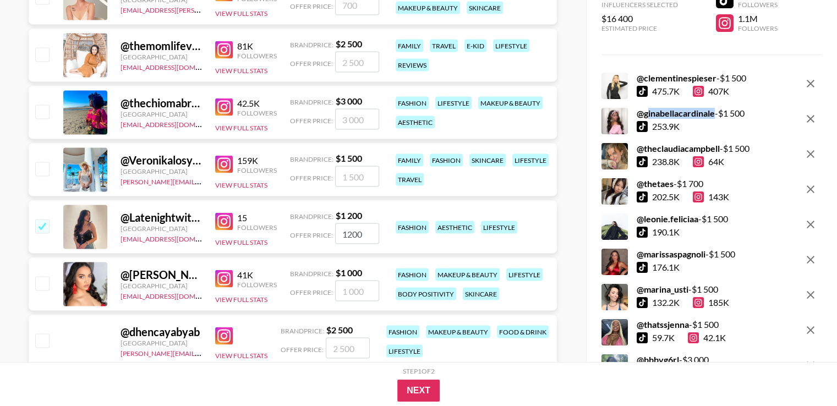
scroll to position [78, 0]
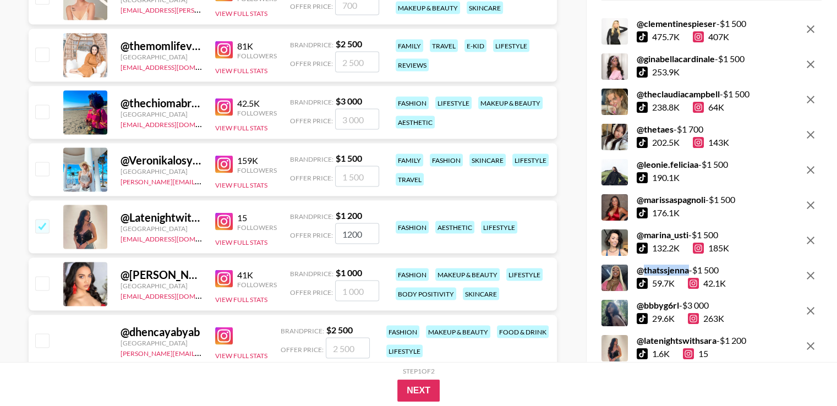
drag, startPoint x: 685, startPoint y: 271, endPoint x: 641, endPoint y: 275, distance: 43.7
click at [641, 275] on strong "@ thatssjenna" at bounding box center [663, 270] width 52 height 10
copy strong "thatssjenna"
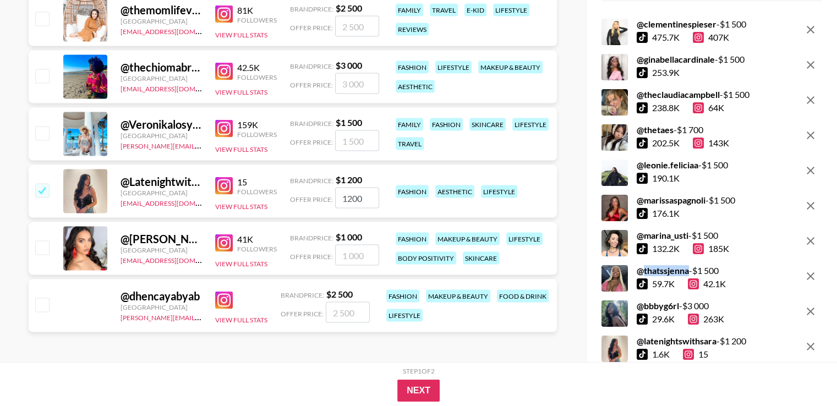
scroll to position [2174, 0]
click at [220, 186] on img at bounding box center [224, 186] width 18 height 18
drag, startPoint x: 638, startPoint y: 340, endPoint x: 714, endPoint y: 342, distance: 76.0
click at [714, 342] on div "@ latenightswithsara - $ 1 200" at bounding box center [692, 341] width 110 height 11
copy div "latenightswithsara"
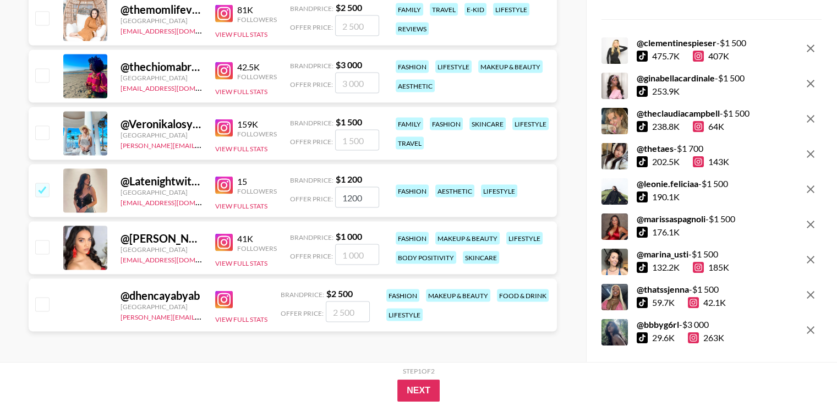
scroll to position [4, 0]
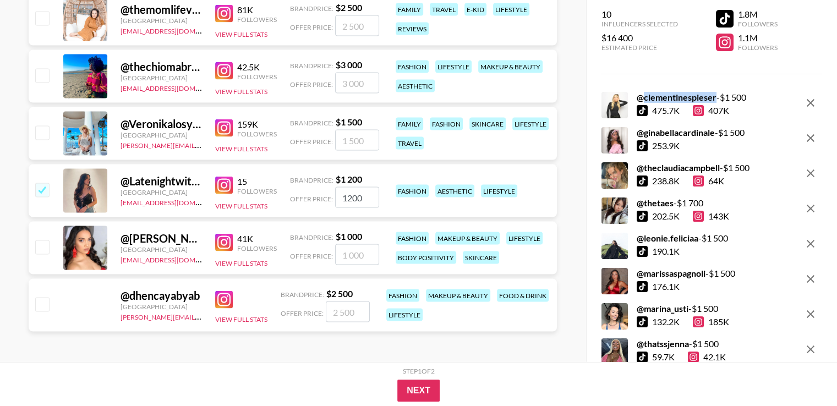
drag, startPoint x: 640, startPoint y: 97, endPoint x: 711, endPoint y: 99, distance: 71.6
click at [711, 99] on strong "@ clementinespieser" at bounding box center [677, 97] width 80 height 10
copy strong "clementinespieser"
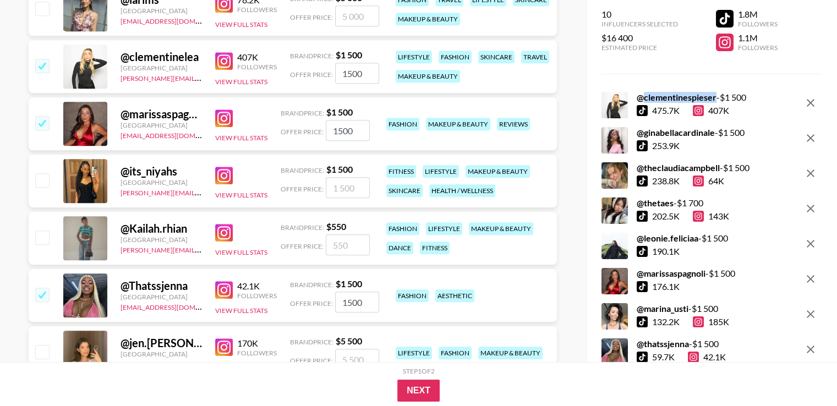
scroll to position [1037, 0]
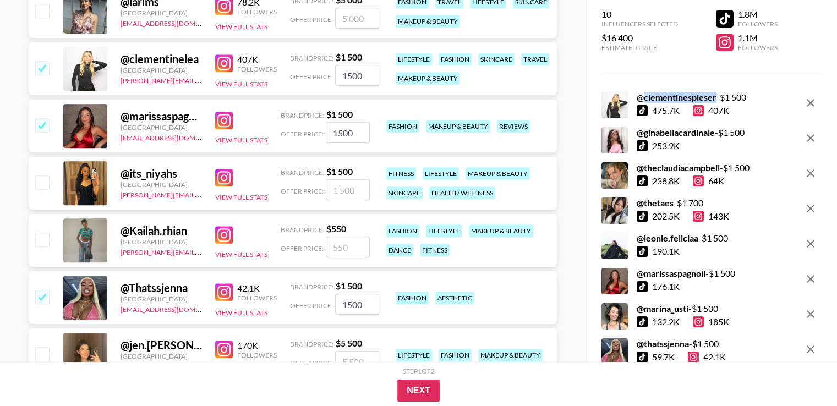
click at [220, 67] on img at bounding box center [224, 63] width 18 height 18
drag, startPoint x: 711, startPoint y: 129, endPoint x: 642, endPoint y: 133, distance: 68.9
click at [642, 133] on strong "@ ginabellacardinale" at bounding box center [676, 132] width 78 height 10
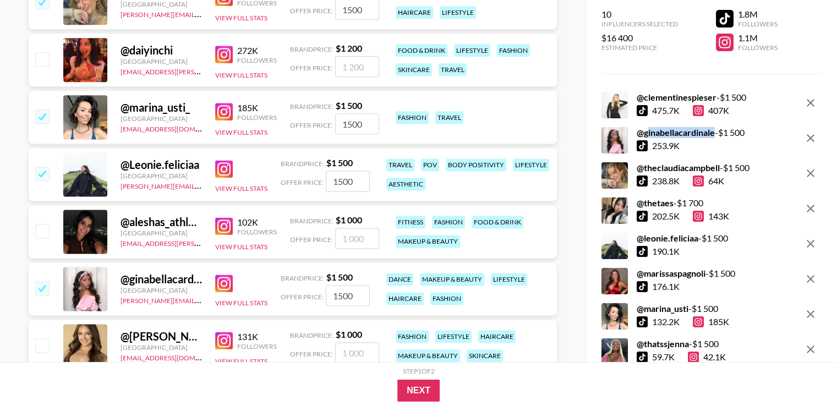
scroll to position [1440, 0]
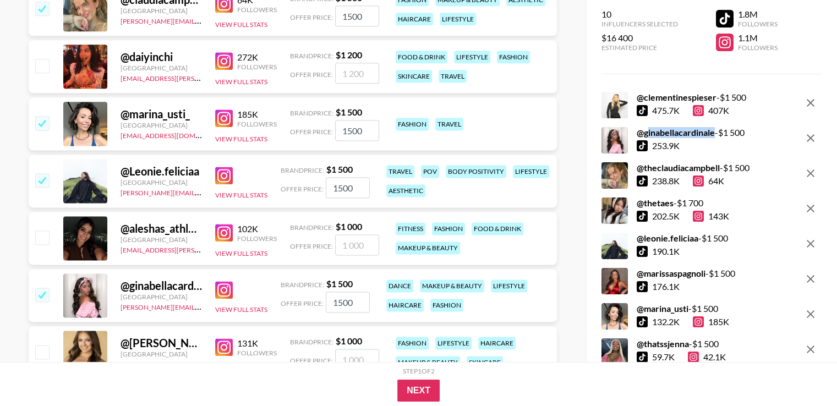
click at [226, 288] on img at bounding box center [224, 290] width 18 height 18
click at [645, 133] on strong "@ ginabellacardinale" at bounding box center [676, 132] width 78 height 10
drag, startPoint x: 641, startPoint y: 133, endPoint x: 711, endPoint y: 135, distance: 70.5
click at [711, 135] on strong "@ ginabellacardinale" at bounding box center [676, 132] width 78 height 10
copy strong "ginabellacardinale"
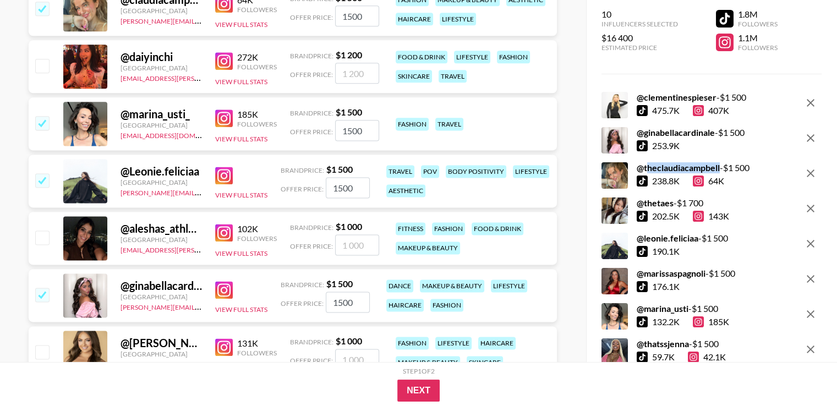
drag, startPoint x: 716, startPoint y: 168, endPoint x: 643, endPoint y: 171, distance: 73.3
click at [643, 171] on strong "@ theclaudiacampbell" at bounding box center [678, 167] width 83 height 10
drag, startPoint x: 640, startPoint y: 168, endPoint x: 717, endPoint y: 171, distance: 77.1
click at [717, 171] on div "@ theclaudiacampbell - $ 1 500" at bounding box center [693, 167] width 113 height 11
copy strong "theclaudiacampbell"
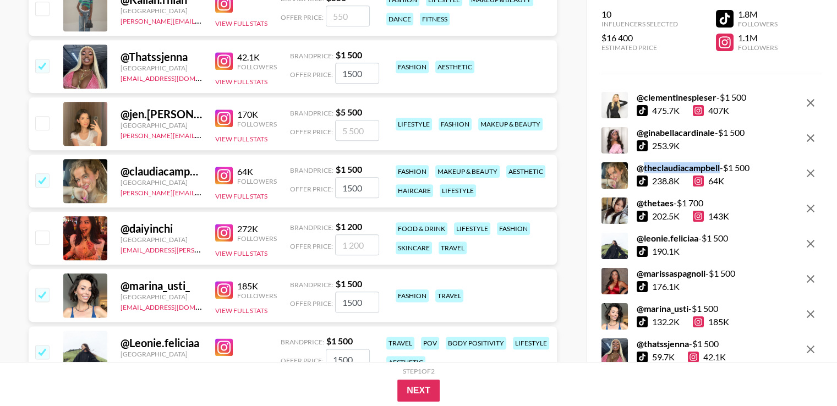
scroll to position [1257, 0]
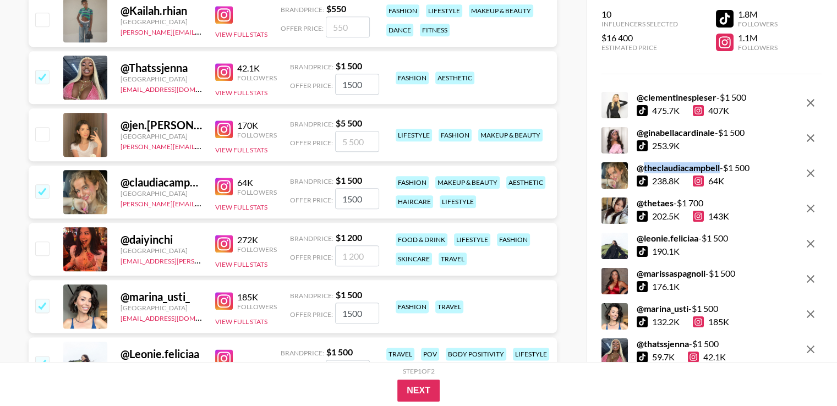
click at [228, 298] on img at bounding box center [224, 301] width 18 height 18
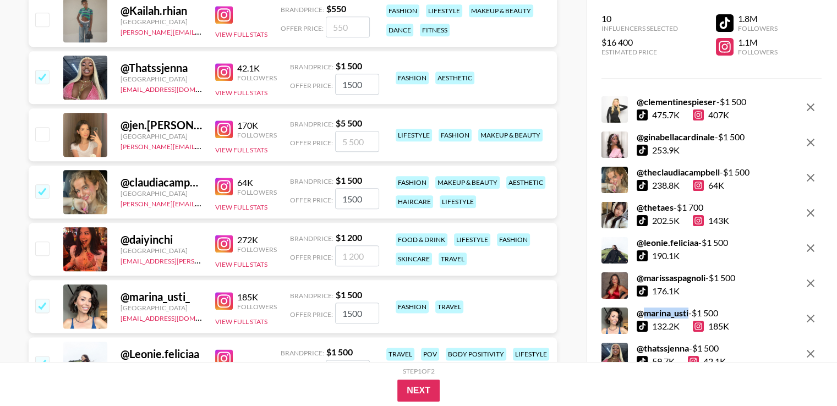
drag, startPoint x: 640, startPoint y: 313, endPoint x: 685, endPoint y: 311, distance: 44.6
click at [685, 311] on strong "@ marina_usti" at bounding box center [663, 313] width 52 height 10
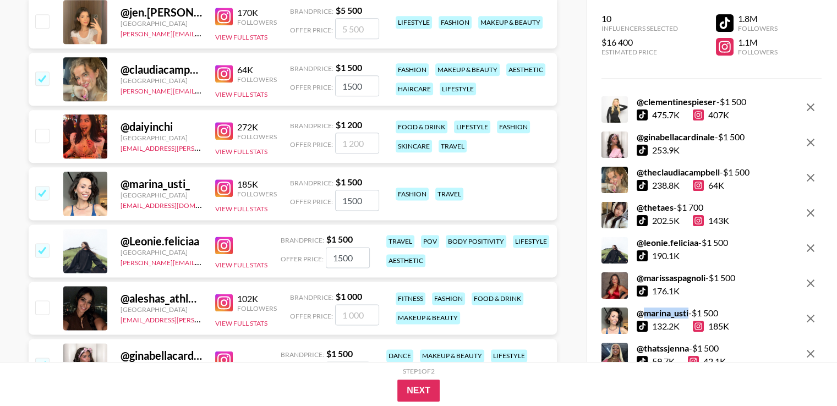
scroll to position [1403, 0]
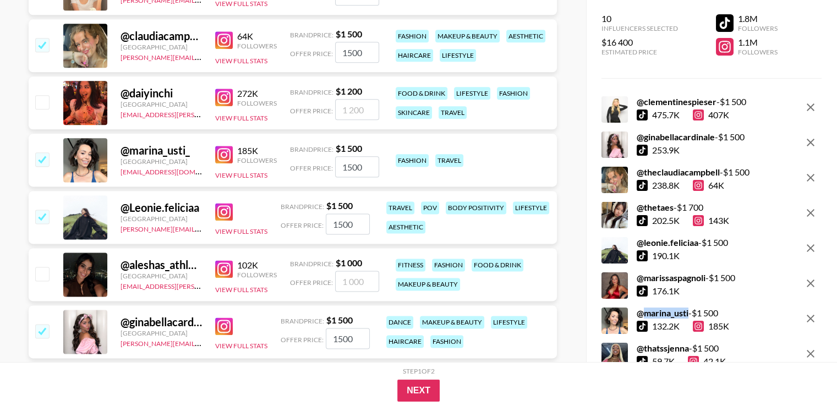
click at [220, 211] on img at bounding box center [224, 212] width 18 height 18
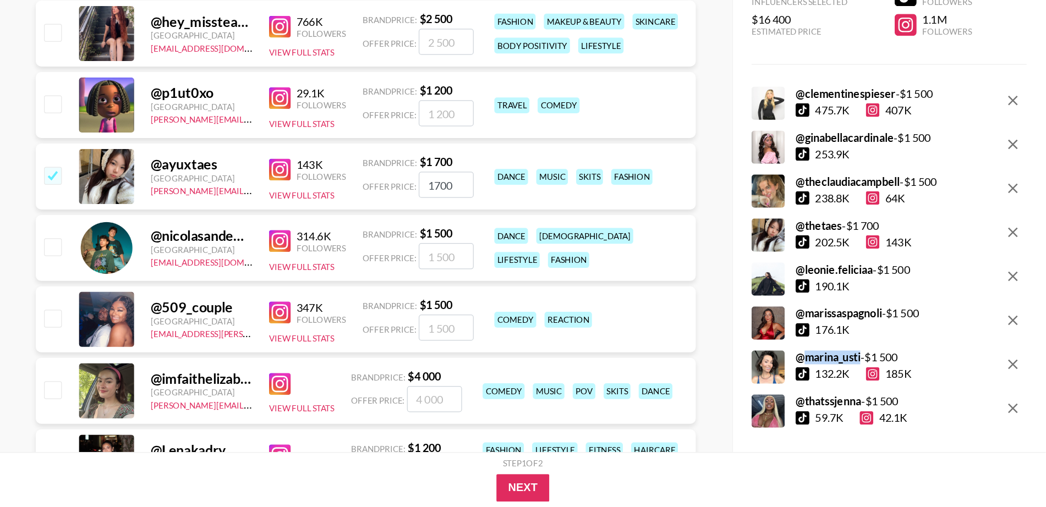
scroll to position [0, 0]
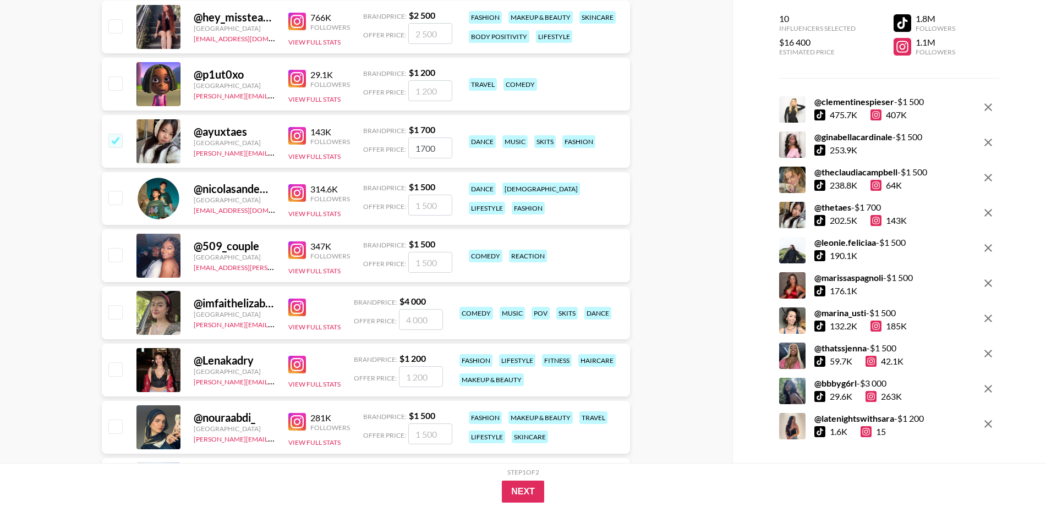
click at [736, 354] on div "10 Influencers Selected $16 400 Estimated Price 1.8M Followers 1.1M Followers @…" at bounding box center [890, 231] width 314 height 463
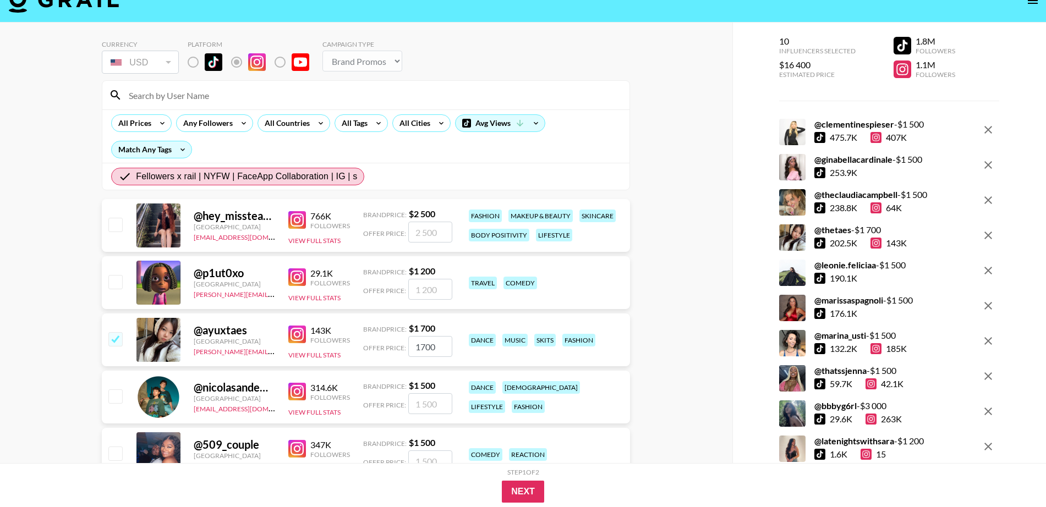
scroll to position [46, 0]
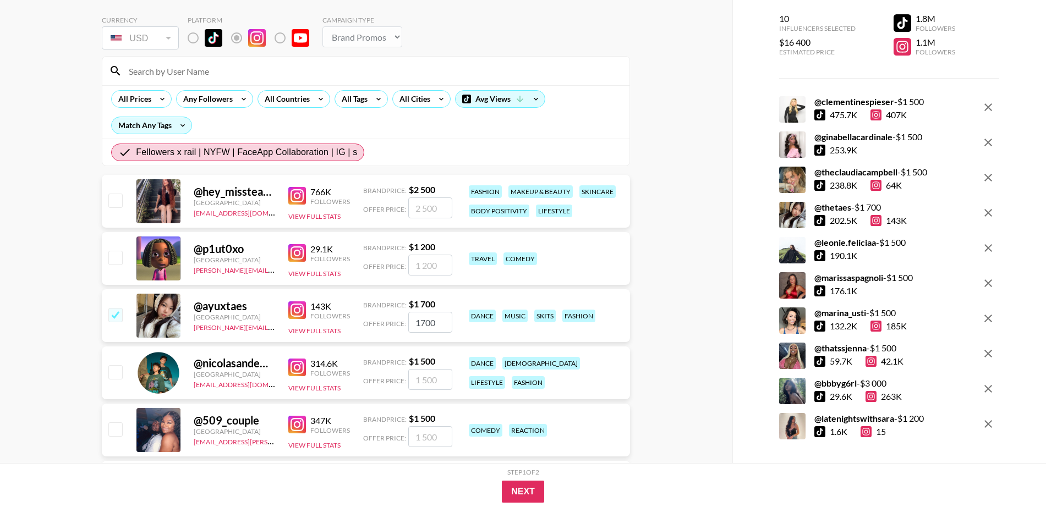
click at [122, 196] on div "@ hey_missteacher [GEOGRAPHIC_DATA] [EMAIL_ADDRESS][DOMAIN_NAME] 766K Followers…" at bounding box center [366, 201] width 528 height 53
click at [120, 202] on input "checkbox" at bounding box center [114, 200] width 13 height 13
checkbox input "true"
type input "2500"
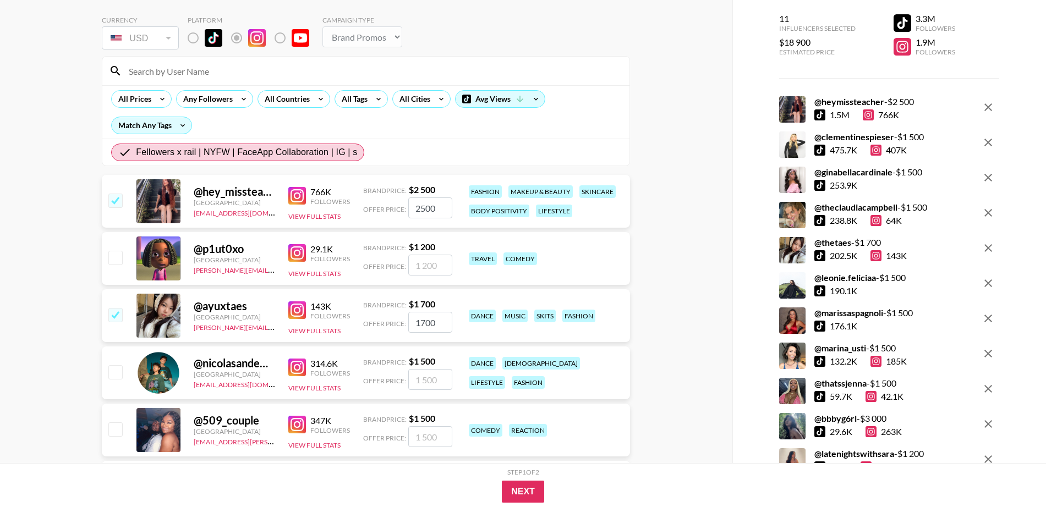
click at [291, 198] on img at bounding box center [297, 196] width 18 height 18
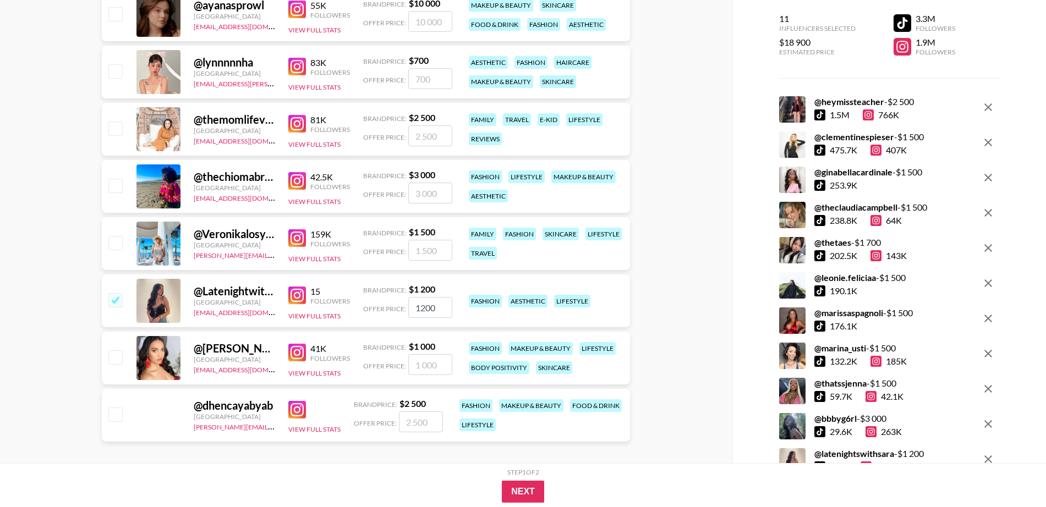
scroll to position [2073, 0]
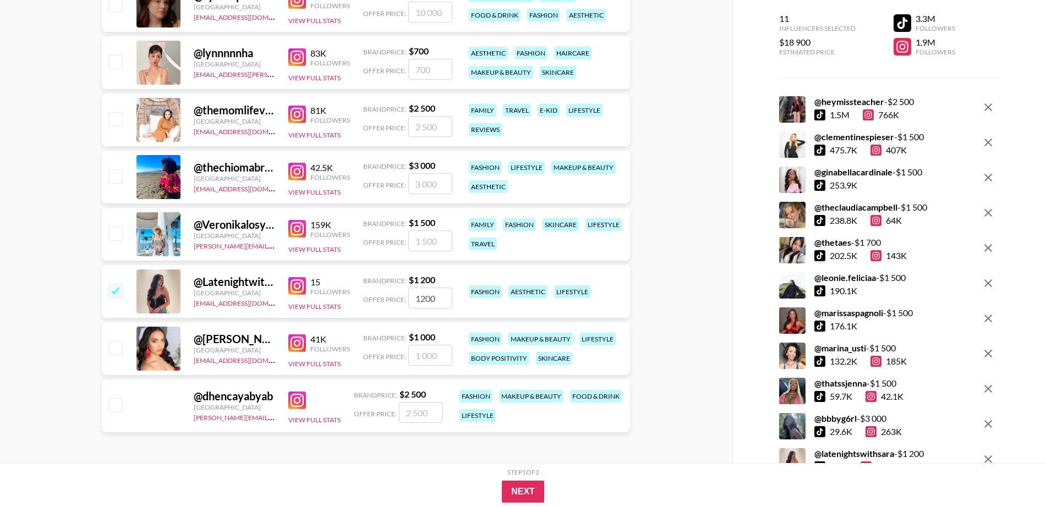
click at [119, 406] on div at bounding box center [114, 406] width 17 height 19
click at [119, 406] on input "checkbox" at bounding box center [114, 404] width 13 height 13
checkbox input "true"
type input "2500"
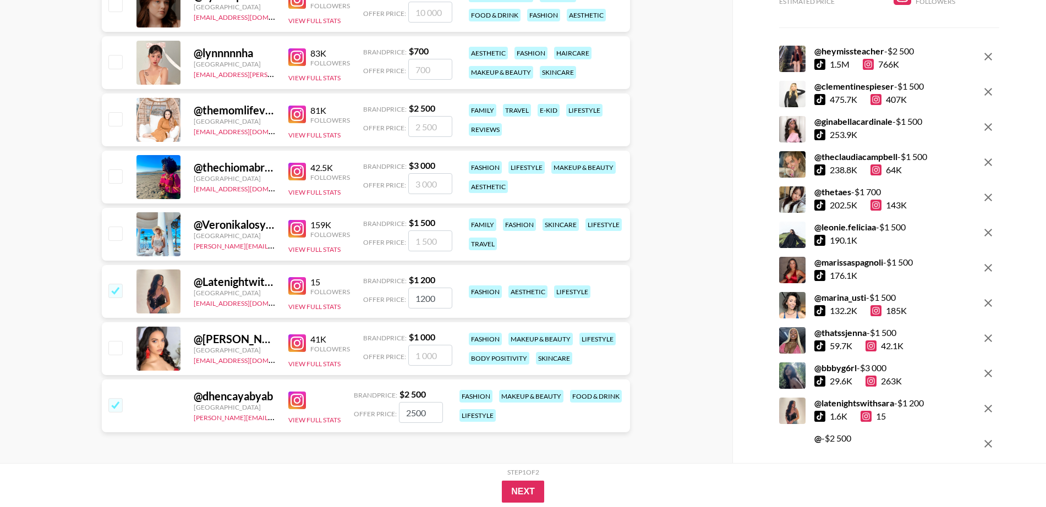
scroll to position [64, 0]
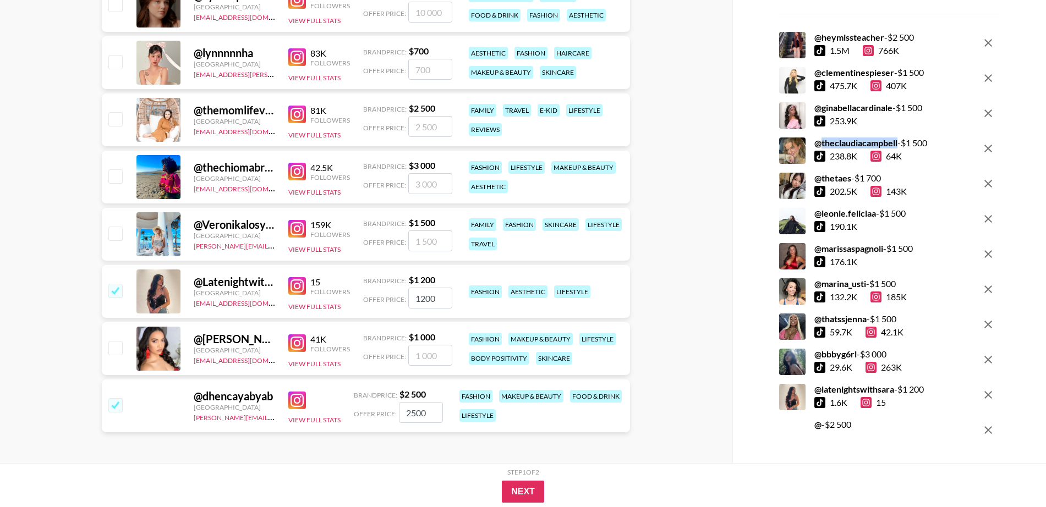
drag, startPoint x: 817, startPoint y: 141, endPoint x: 894, endPoint y: 148, distance: 77.9
click at [845, 148] on div "@ theclaudiacampbell - $ 1 500" at bounding box center [871, 143] width 113 height 11
click at [832, 144] on strong "@ theclaudiacampbell" at bounding box center [856, 143] width 83 height 10
click at [845, 157] on div "64K" at bounding box center [886, 156] width 31 height 11
drag, startPoint x: 866, startPoint y: 156, endPoint x: 823, endPoint y: 156, distance: 43.5
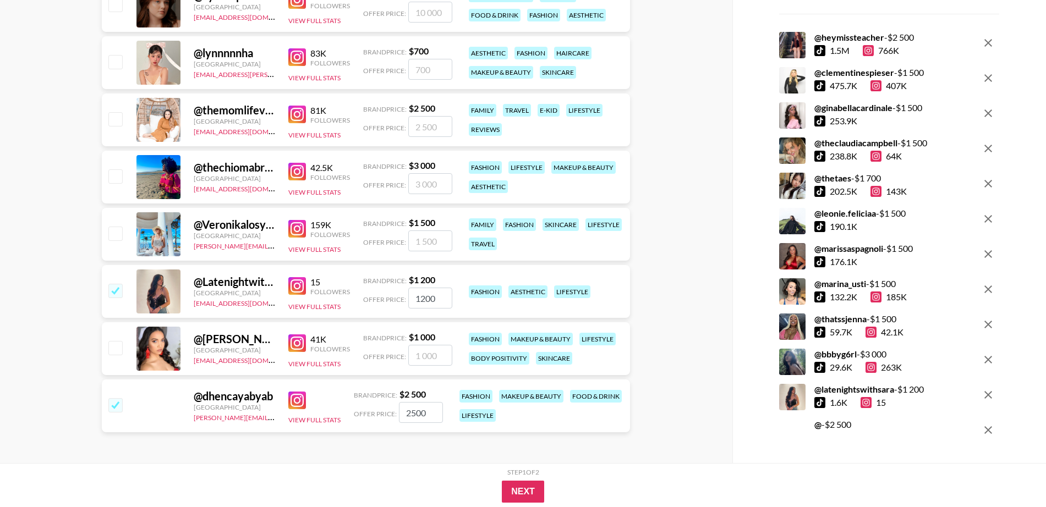
click at [845, 156] on div "238.8K 64K" at bounding box center [871, 156] width 113 height 11
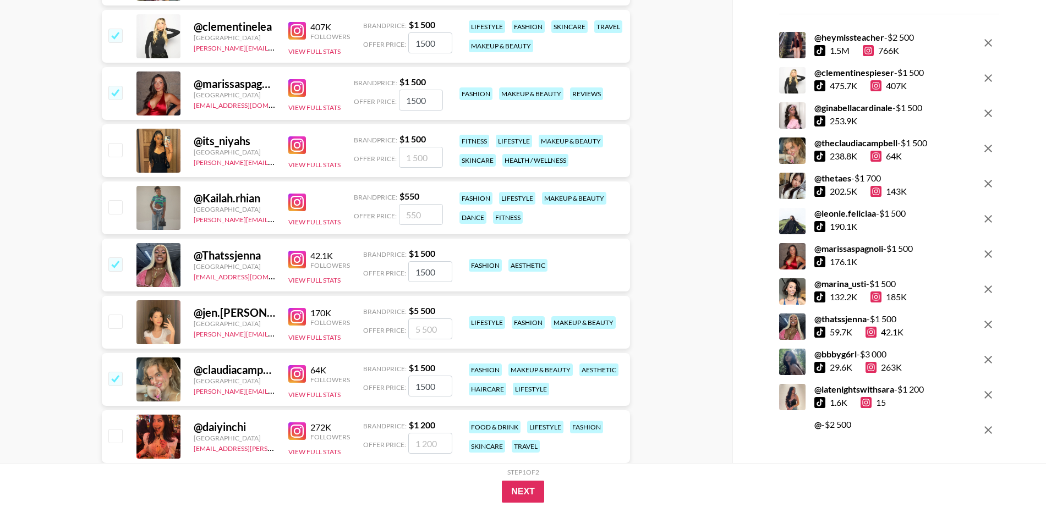
scroll to position [1064, 0]
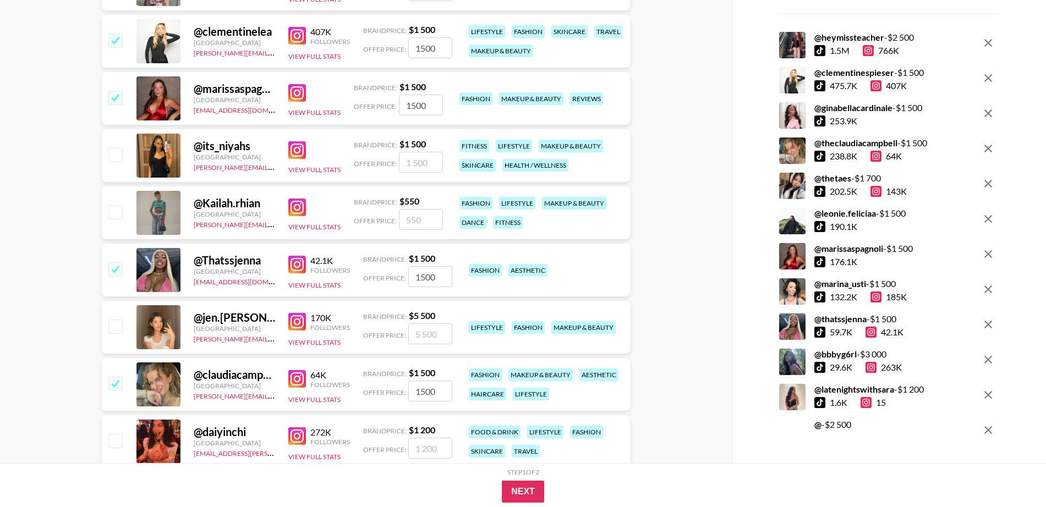
click at [305, 378] on img at bounding box center [297, 379] width 18 height 18
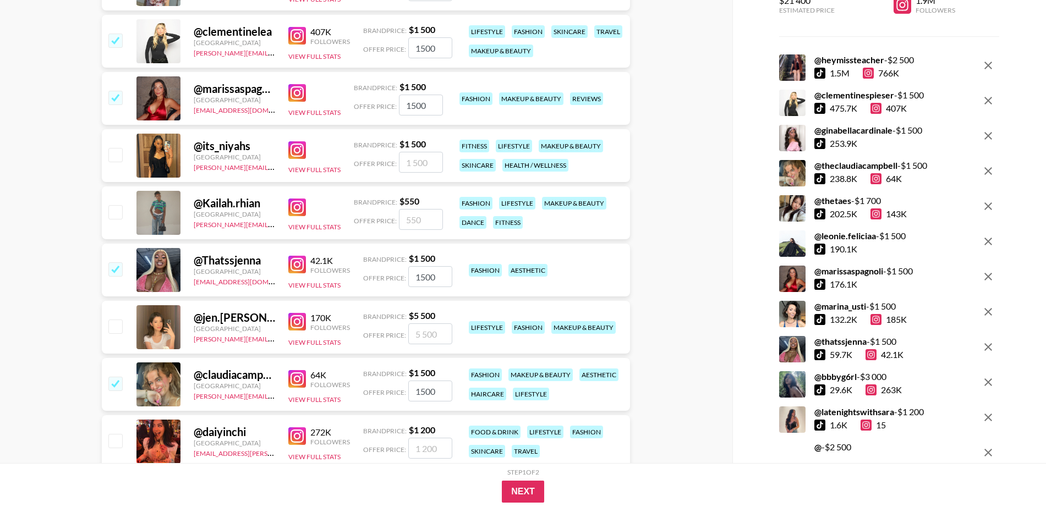
scroll to position [0, 0]
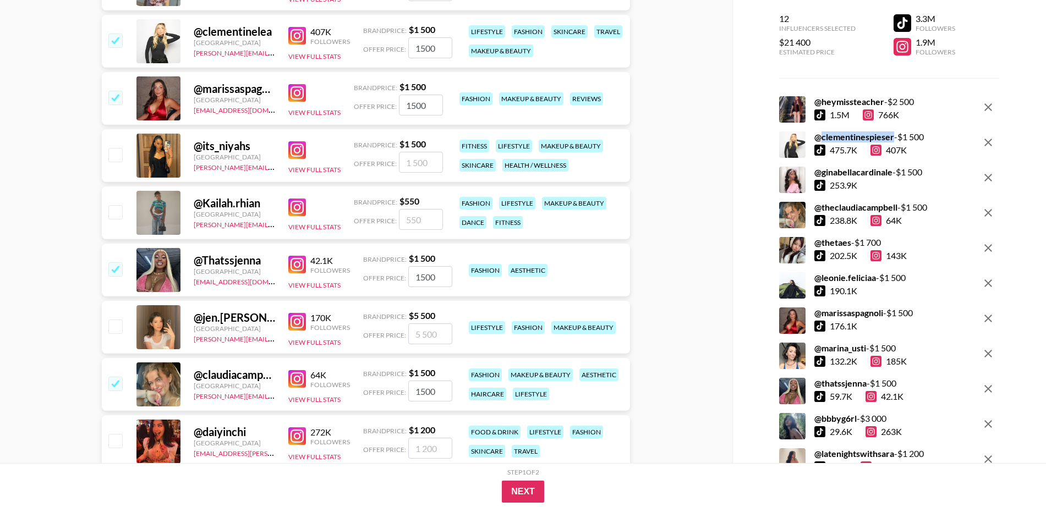
drag, startPoint x: 888, startPoint y: 138, endPoint x: 816, endPoint y: 142, distance: 72.2
click at [816, 142] on div "@ clementinespieser - $ 1 500" at bounding box center [870, 137] width 110 height 11
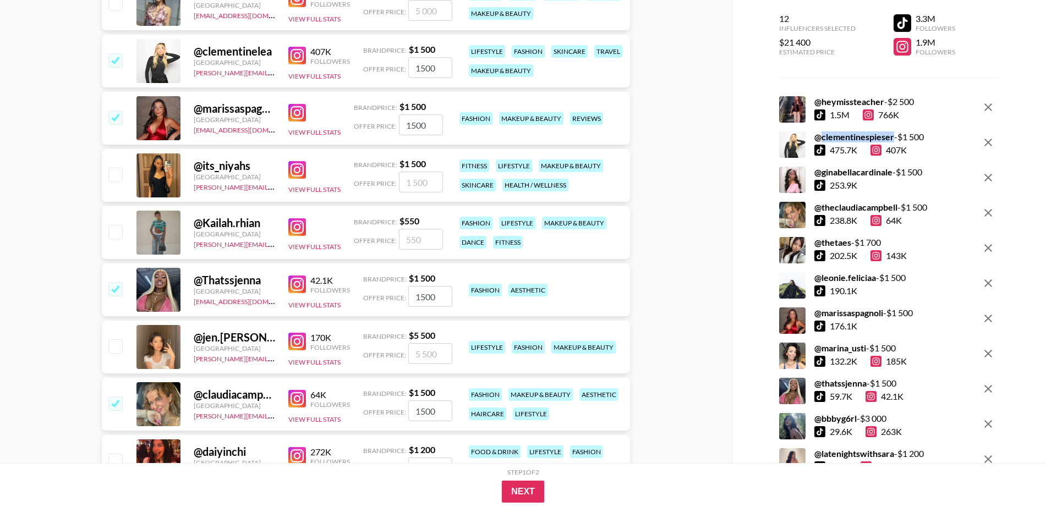
scroll to position [927, 0]
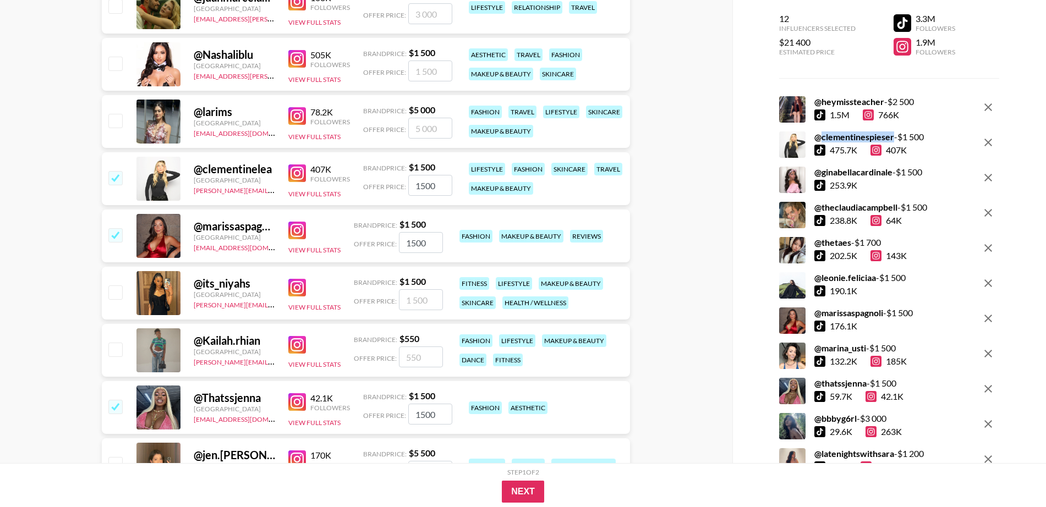
click at [296, 171] on img at bounding box center [297, 174] width 18 height 18
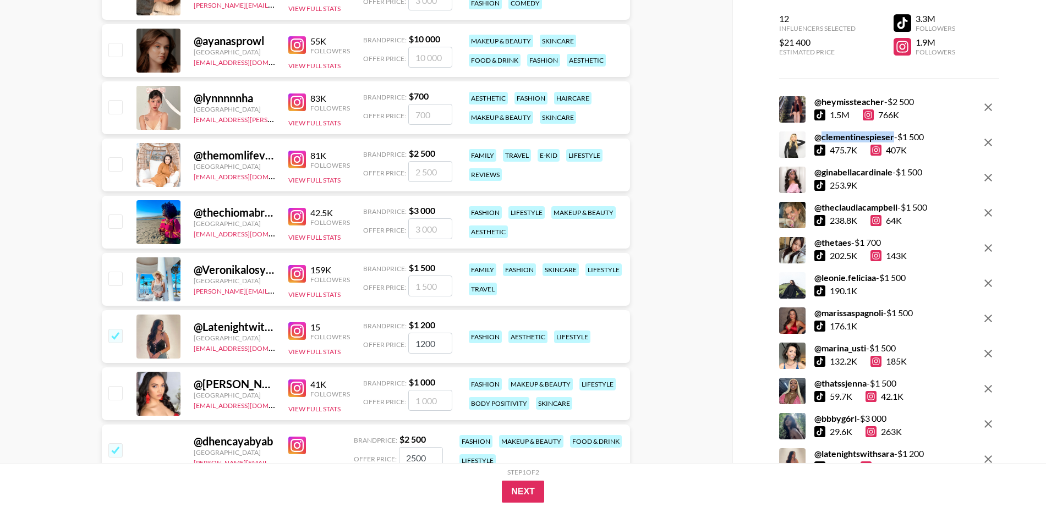
scroll to position [2073, 0]
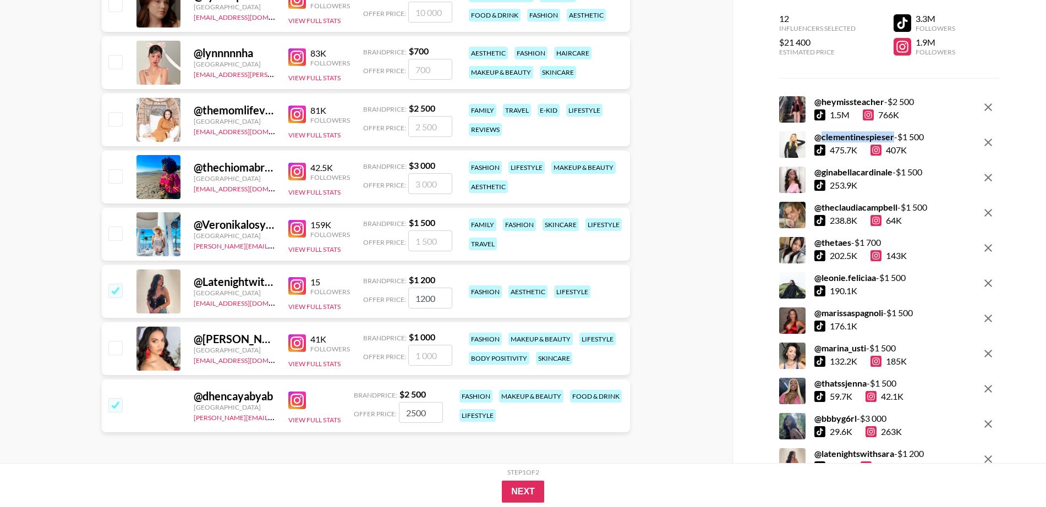
click at [301, 287] on img at bounding box center [297, 286] width 18 height 18
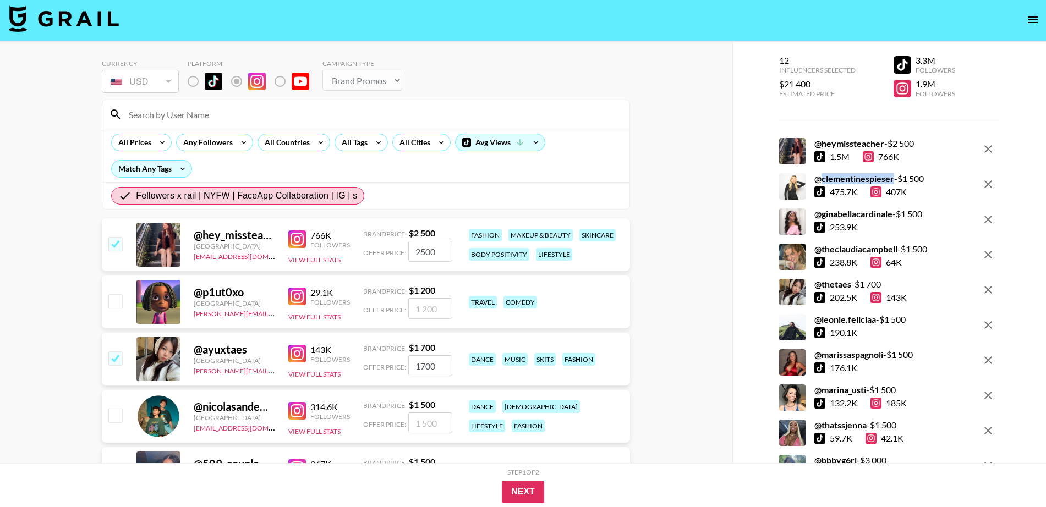
scroll to position [0, 0]
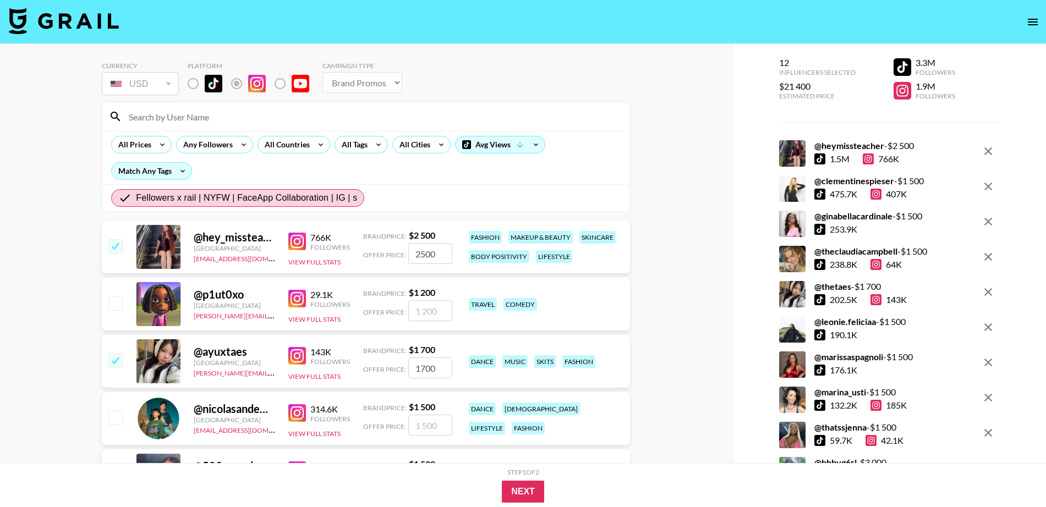
click at [225, 353] on div "@ ayuxtaes" at bounding box center [234, 352] width 81 height 14
click at [313, 358] on div "Followers" at bounding box center [330, 362] width 40 height 8
click at [305, 353] on img at bounding box center [297, 356] width 18 height 18
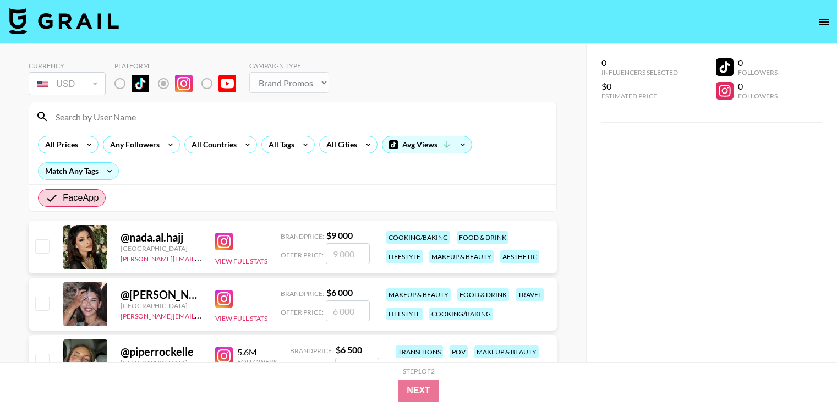
select select "Brand"
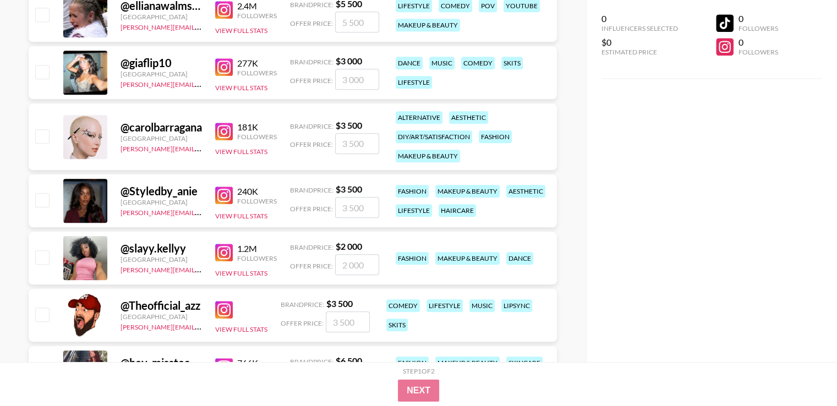
scroll to position [1174, 0]
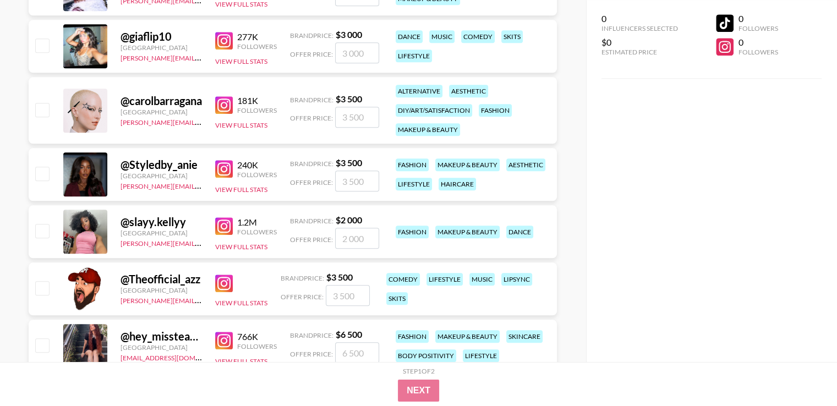
click at [228, 226] on img at bounding box center [224, 226] width 18 height 18
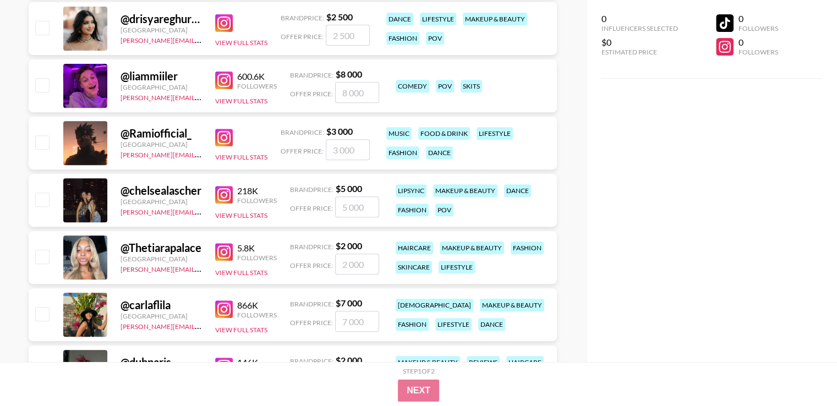
scroll to position [403, 0]
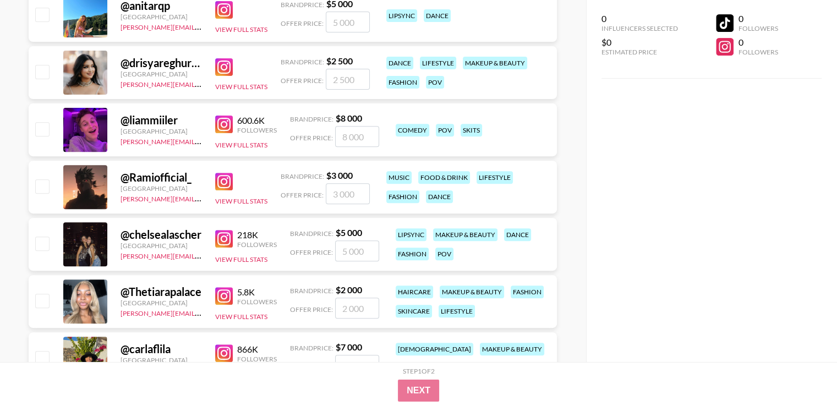
click at [221, 297] on img at bounding box center [224, 296] width 18 height 18
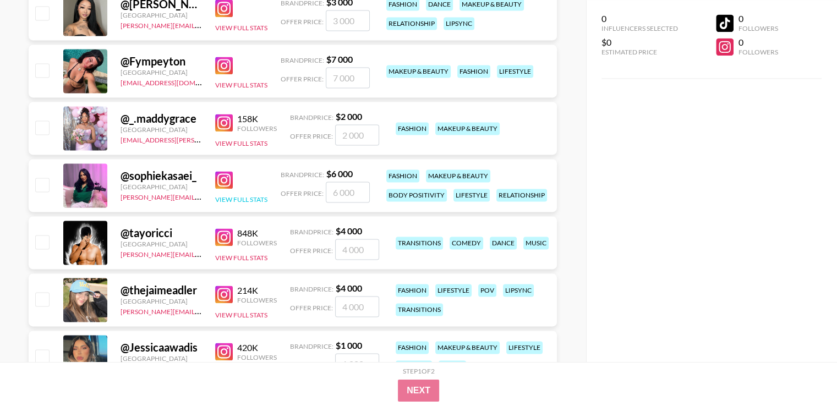
scroll to position [1577, 0]
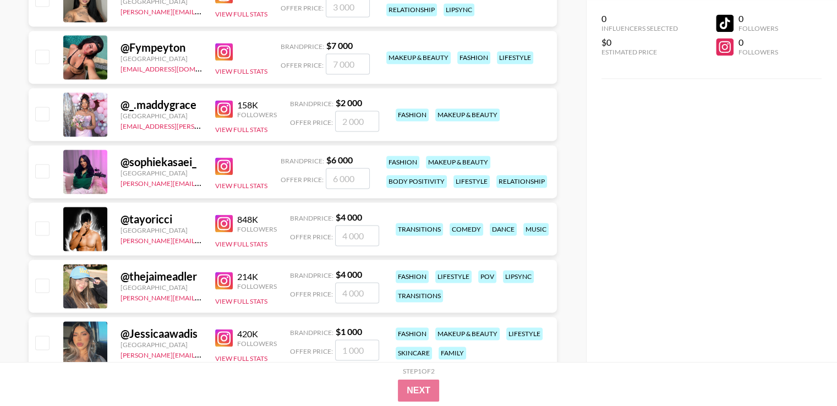
click at [238, 103] on div "158K" at bounding box center [257, 105] width 40 height 11
click at [228, 104] on img at bounding box center [224, 109] width 18 height 18
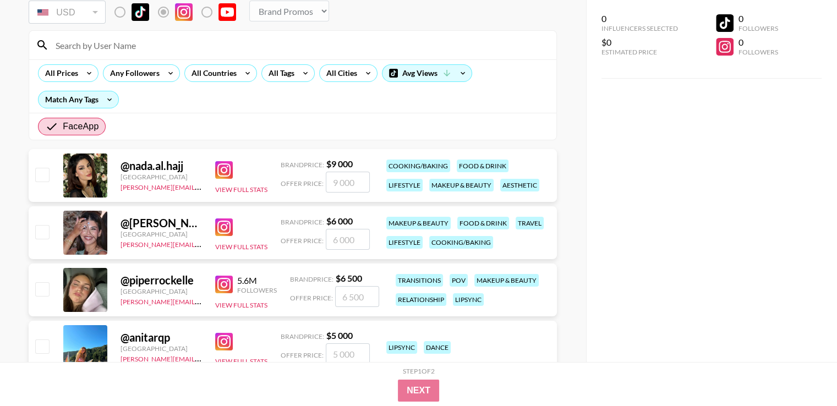
scroll to position [0, 0]
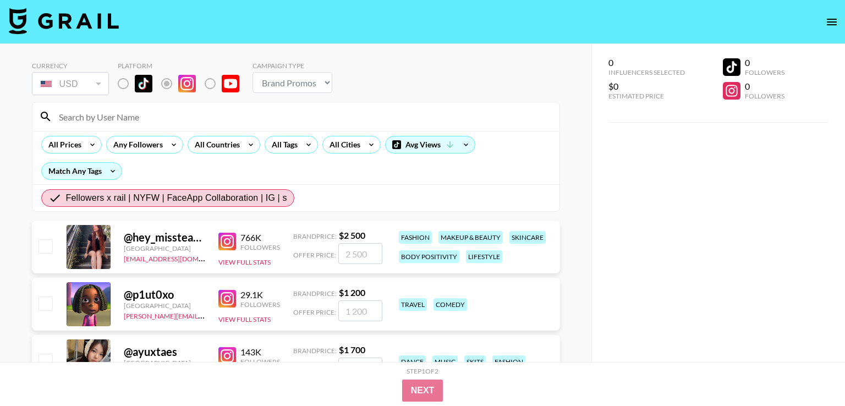
select select "Brand"
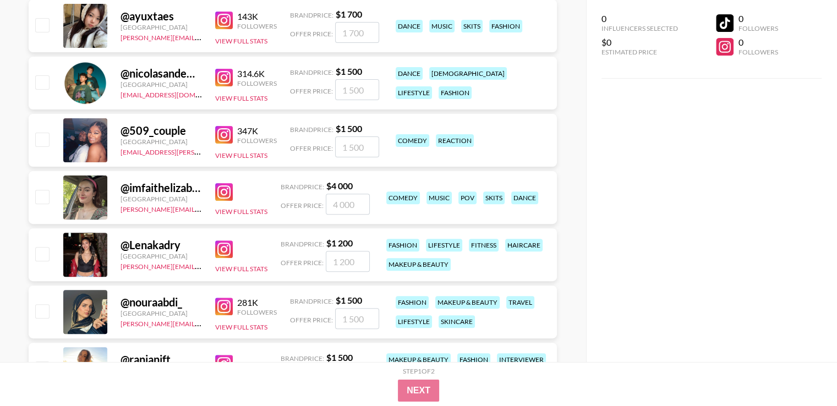
scroll to position [330, 0]
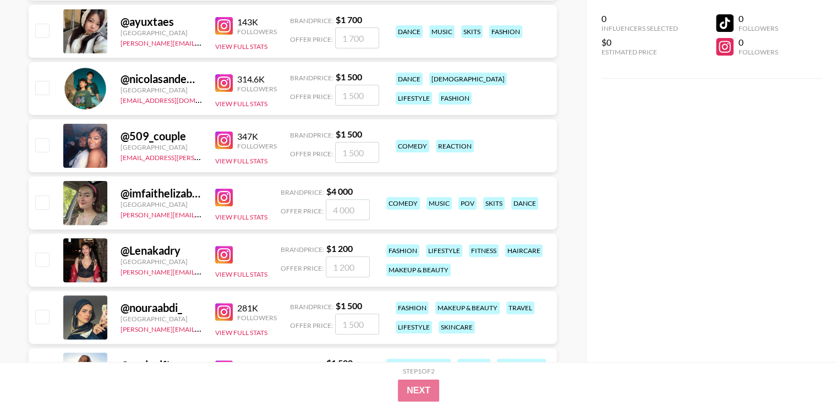
click at [227, 259] on img at bounding box center [224, 255] width 18 height 18
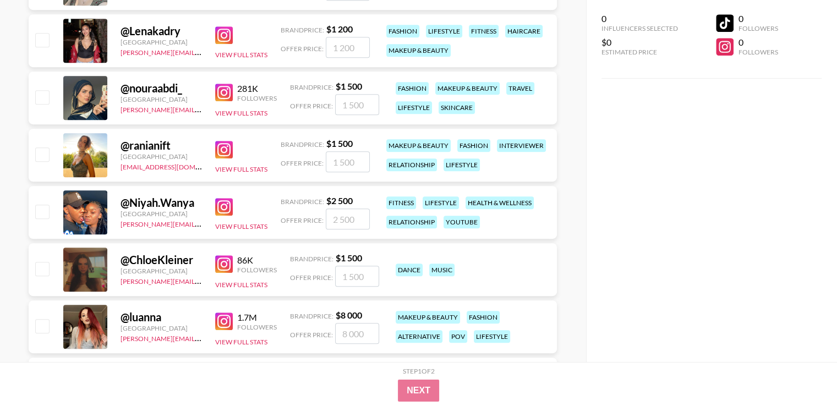
scroll to position [550, 0]
click at [222, 148] on img at bounding box center [224, 149] width 18 height 18
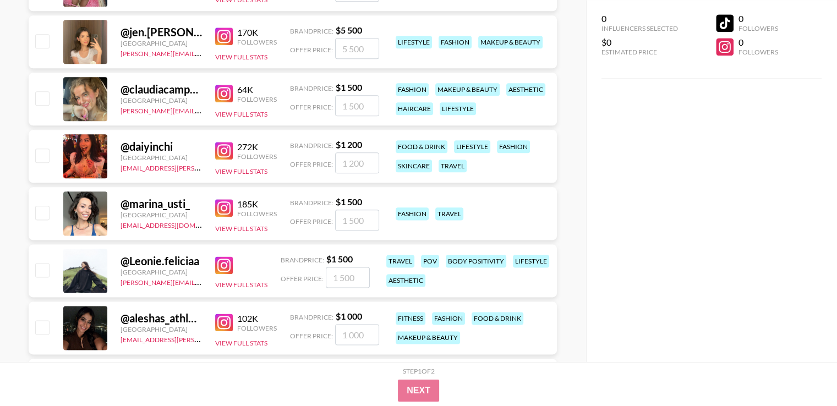
scroll to position [1211, 0]
